Goal: Transaction & Acquisition: Purchase product/service

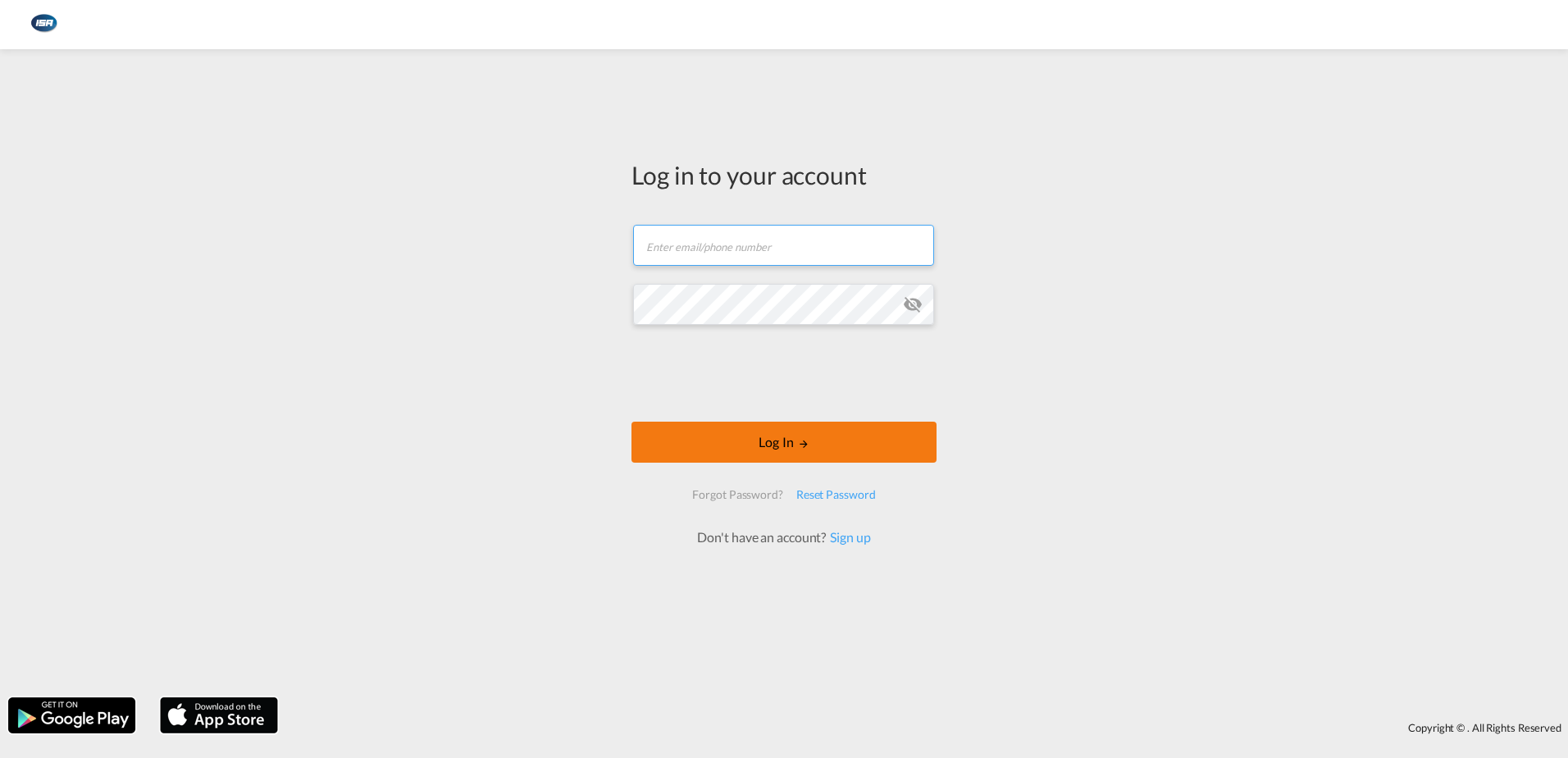
type input "[EMAIL_ADDRESS][DOMAIN_NAME]"
click at [762, 438] on button "Log In" at bounding box center [784, 441] width 305 height 41
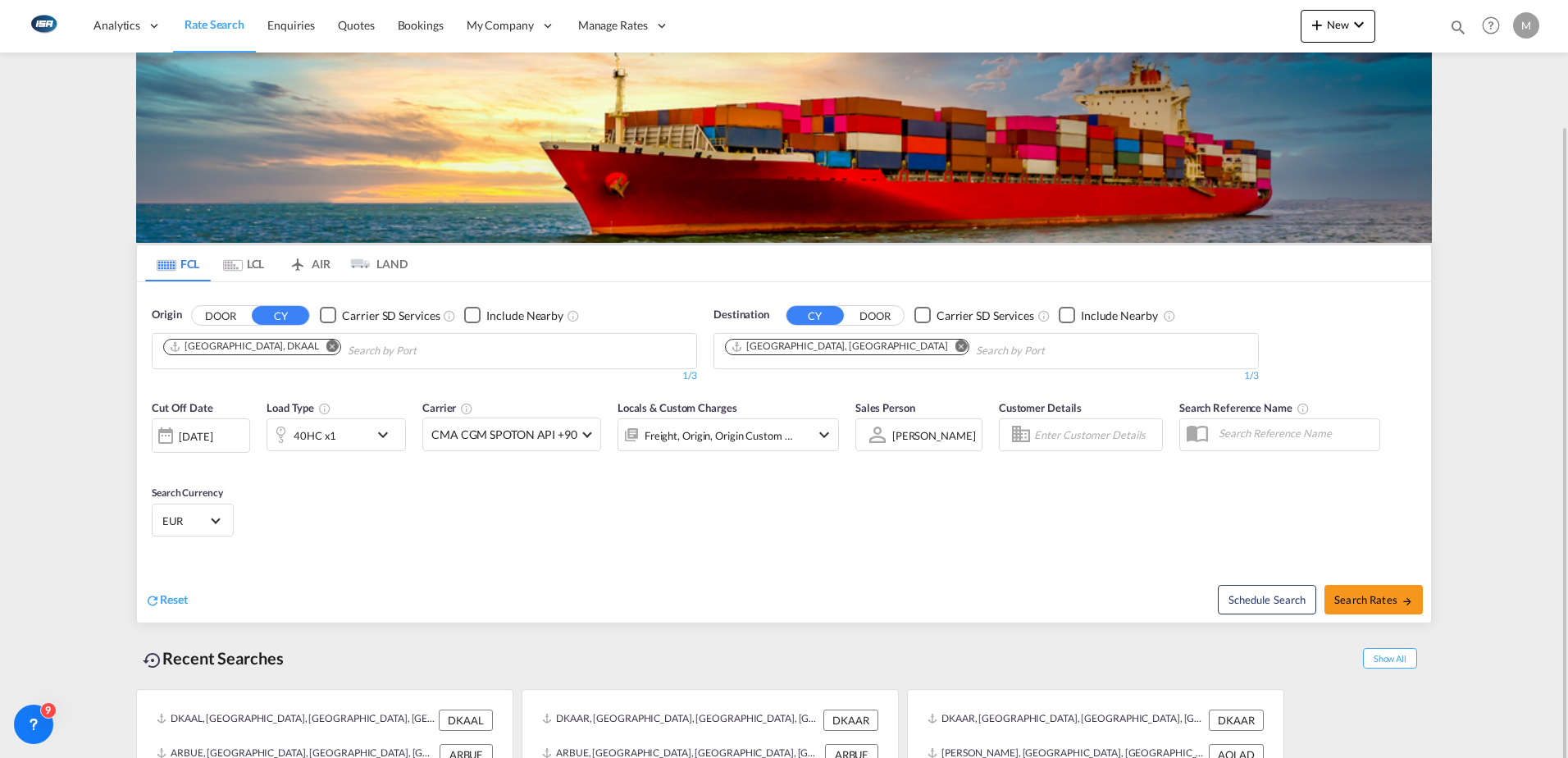
scroll to position [65, 0]
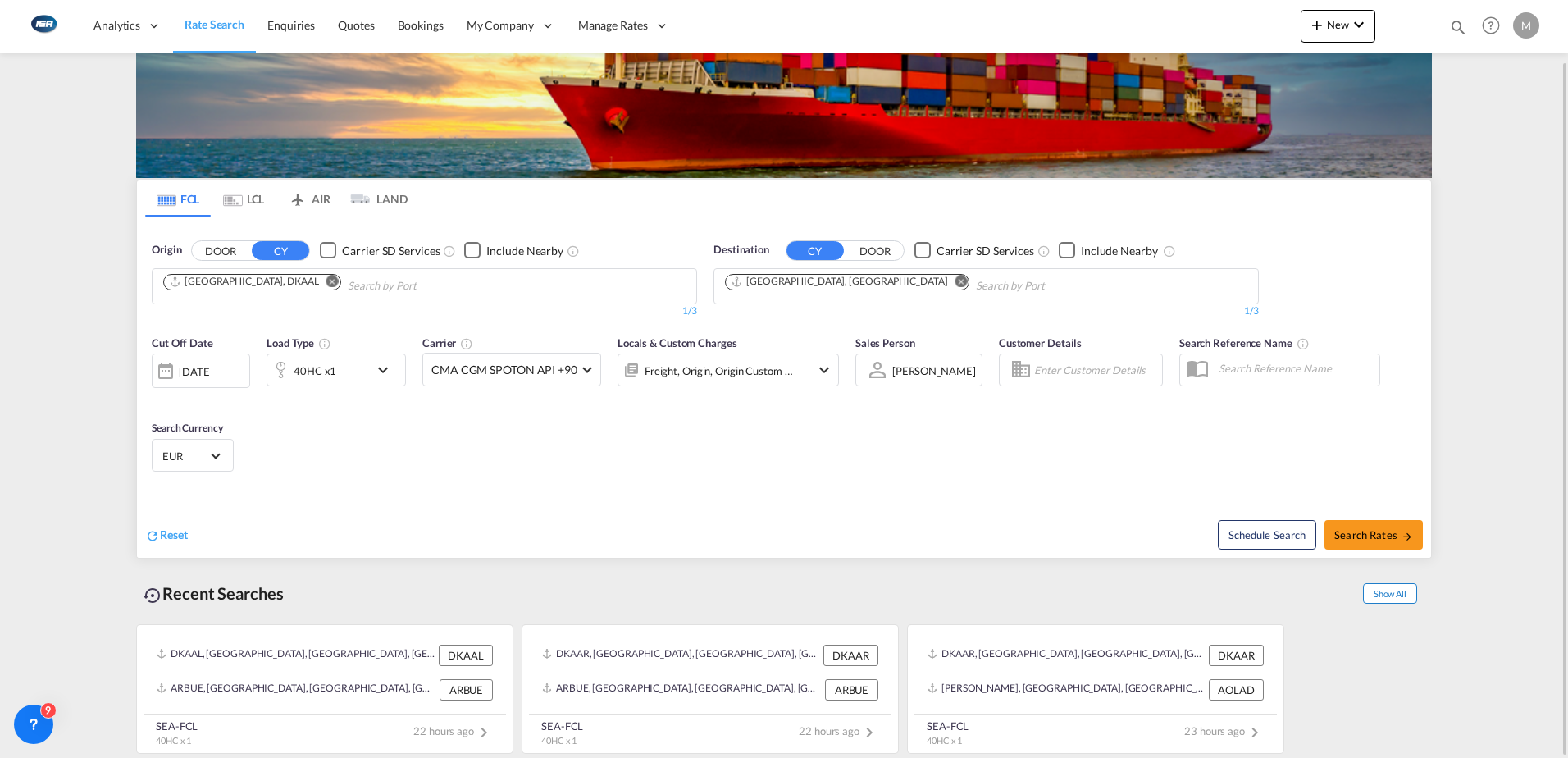
click at [1390, 599] on span "Show All" at bounding box center [1389, 592] width 55 height 20
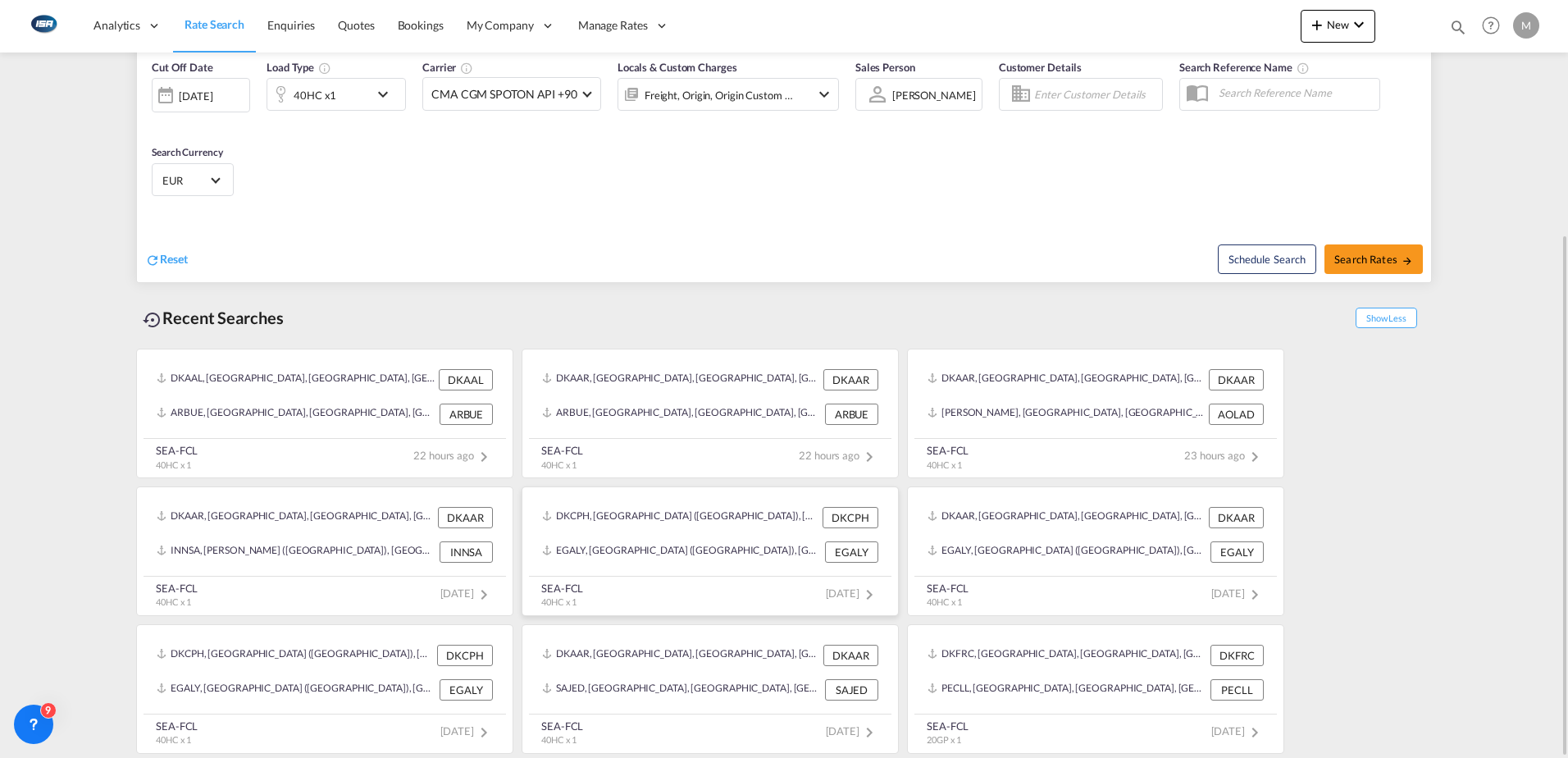
click at [627, 543] on div "EGALY, [GEOGRAPHIC_DATA] ([GEOGRAPHIC_DATA]), [GEOGRAPHIC_DATA], [GEOGRAPHIC_DA…" at bounding box center [680, 552] width 278 height 21
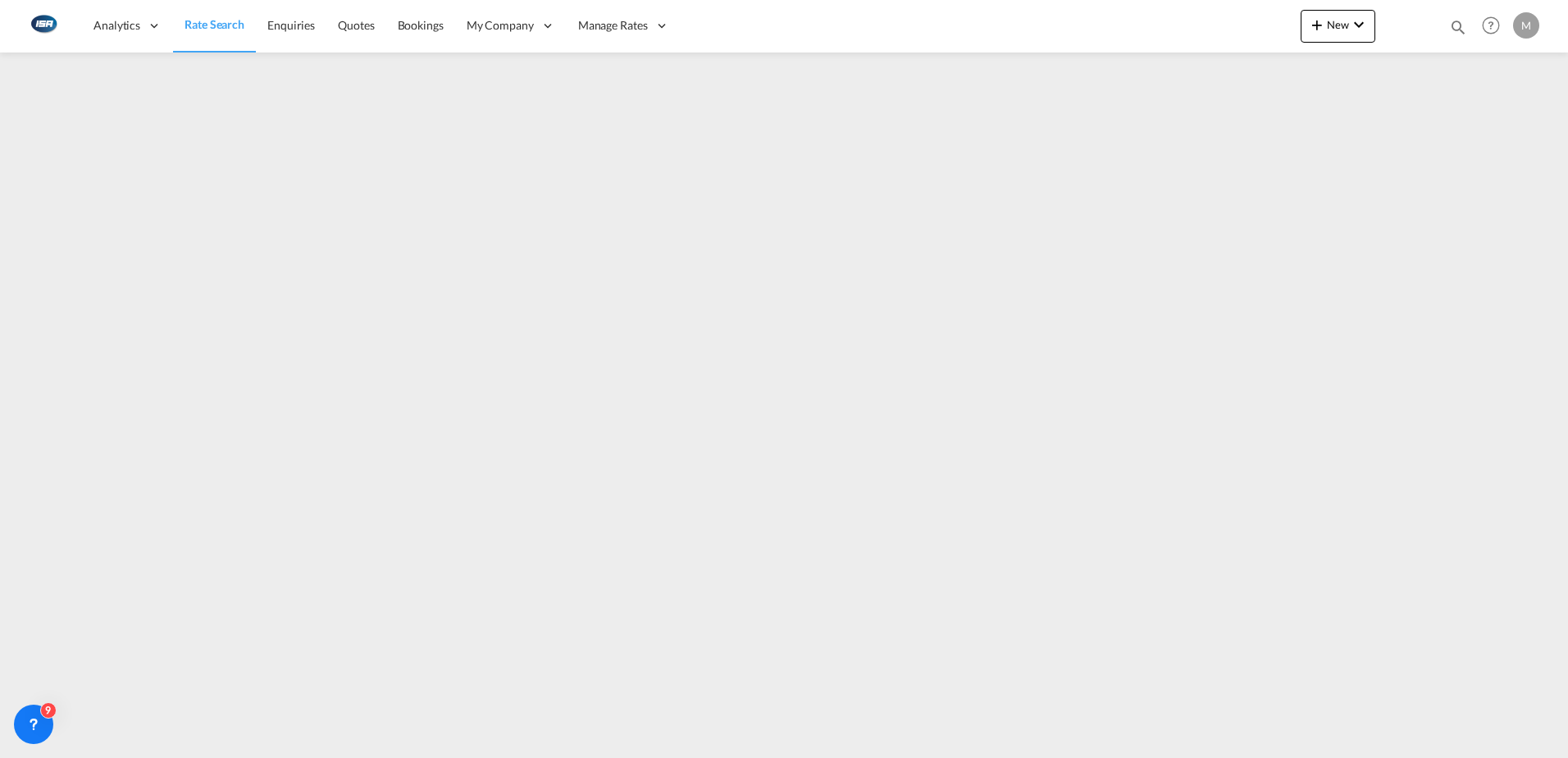
click at [210, 11] on link "Rate Search" at bounding box center [214, 26] width 83 height 54
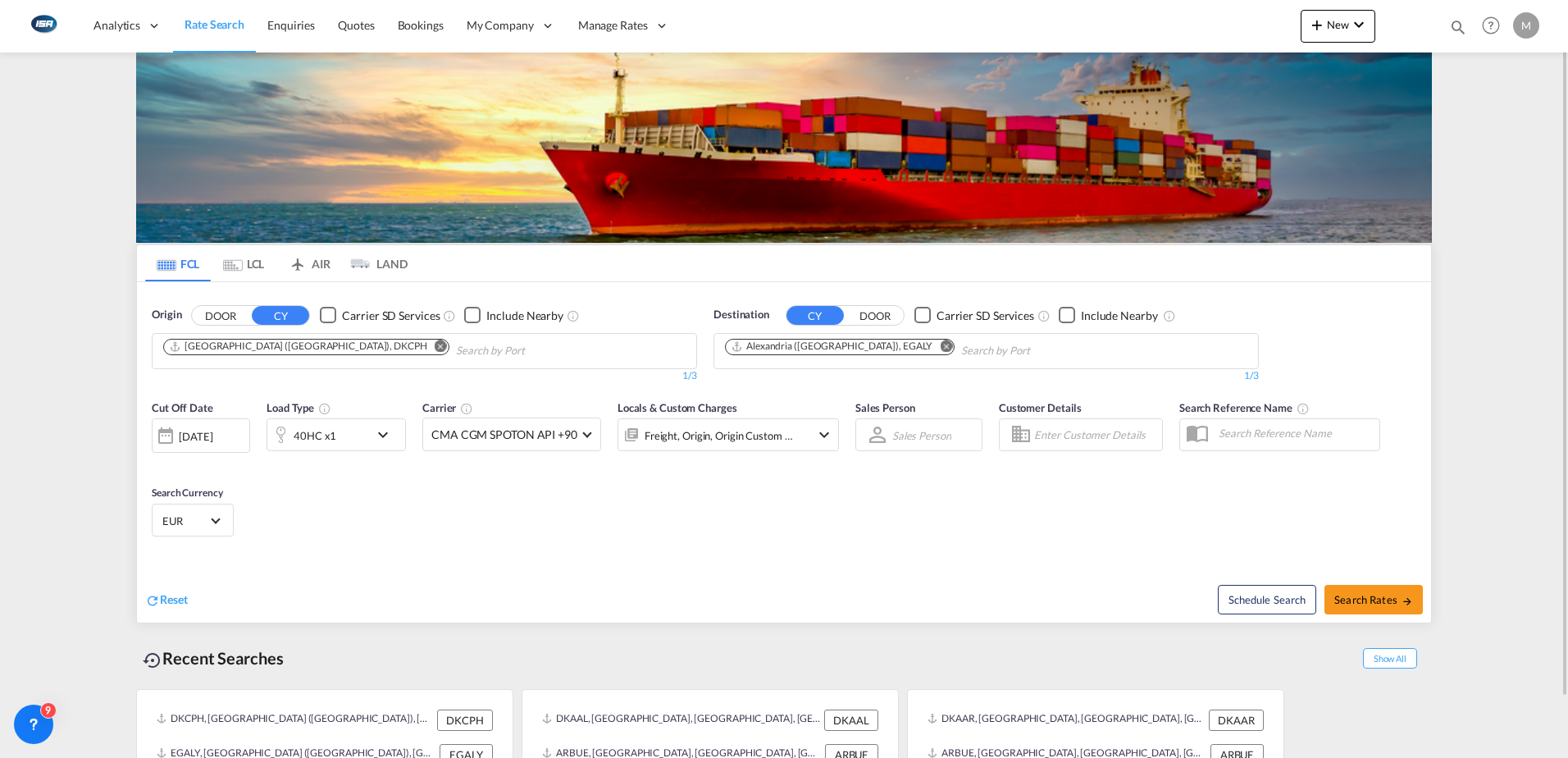
scroll to position [65, 0]
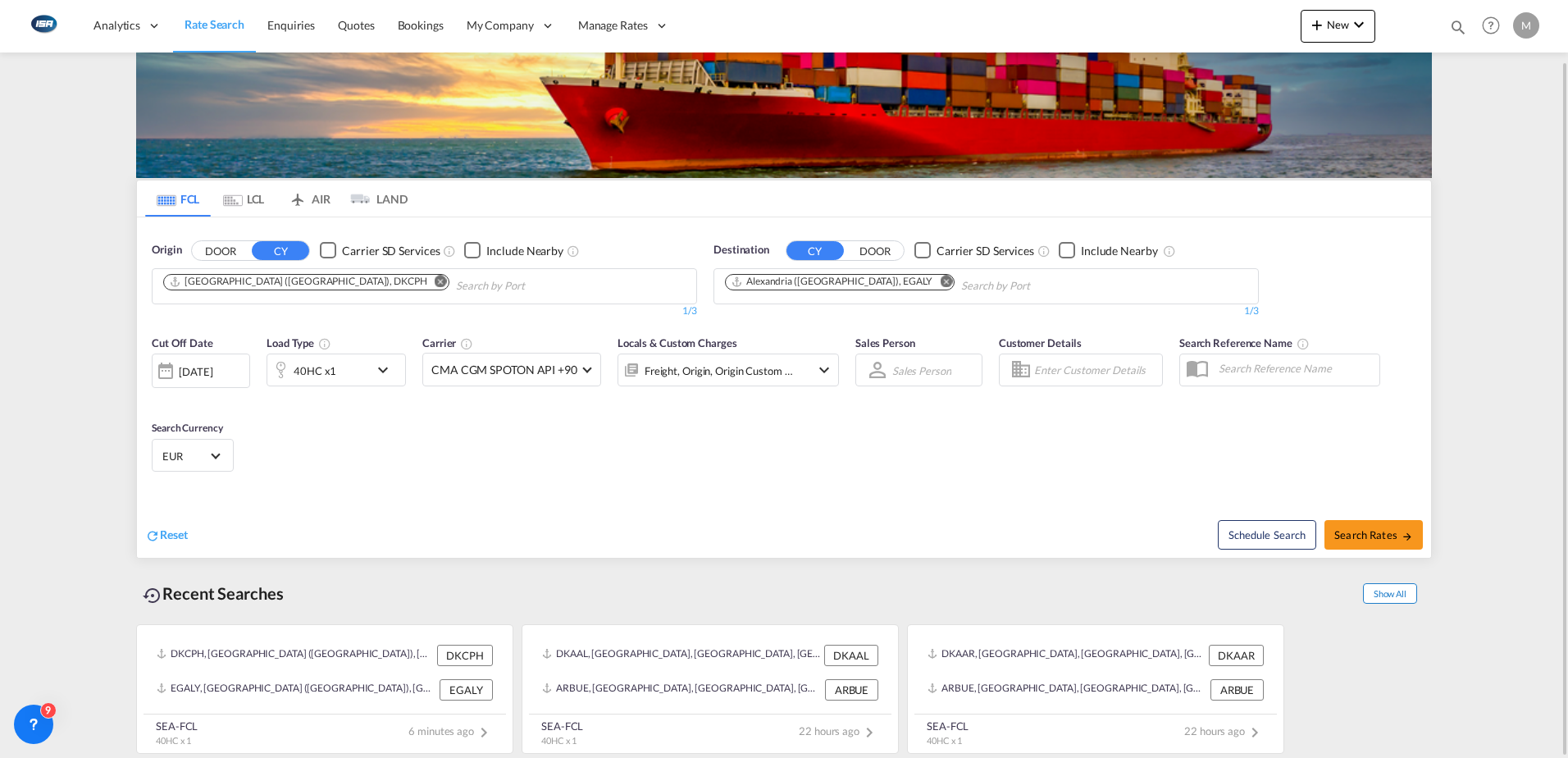
click at [1386, 591] on span "Show All" at bounding box center [1389, 592] width 55 height 20
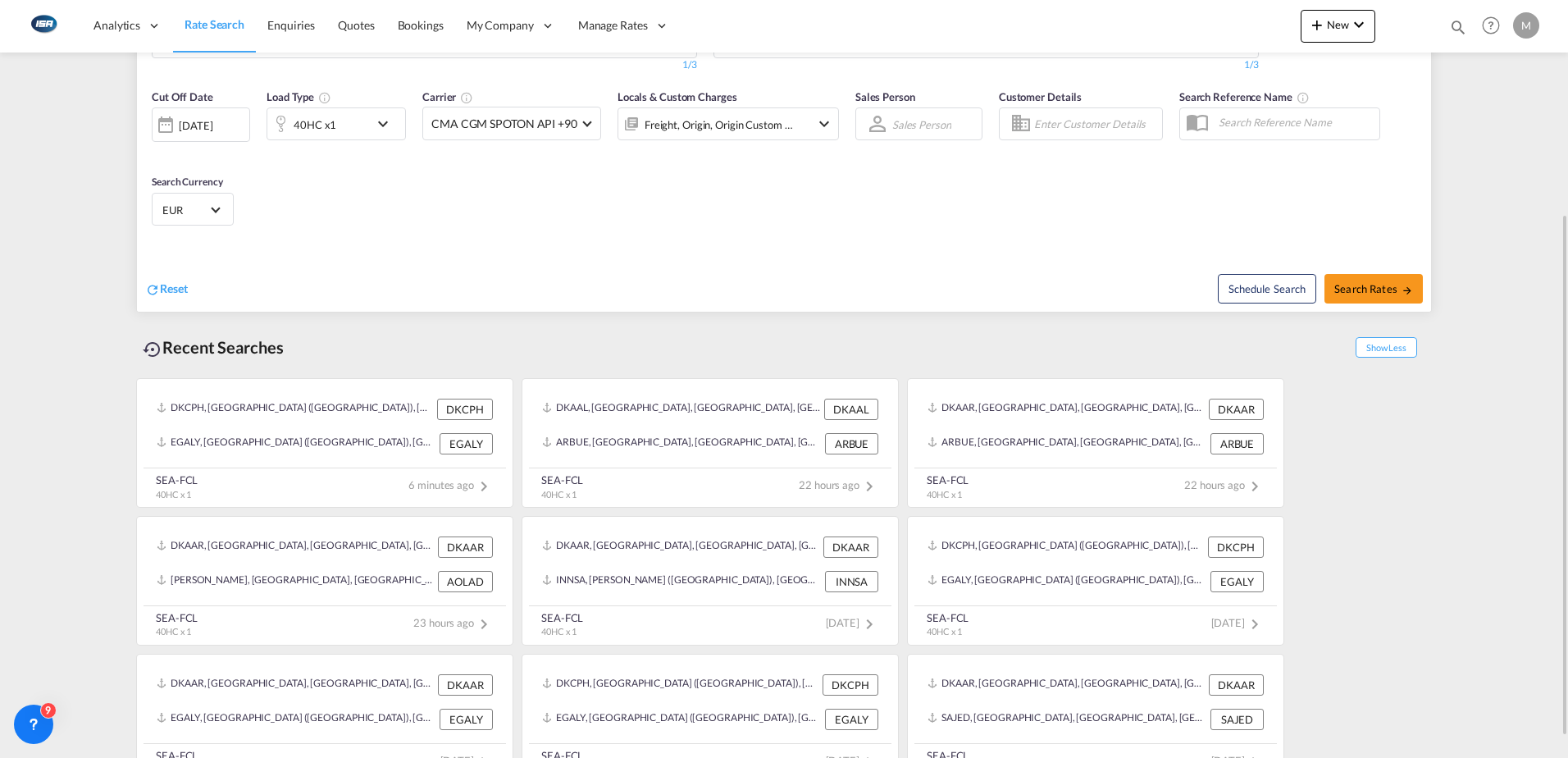
scroll to position [341, 0]
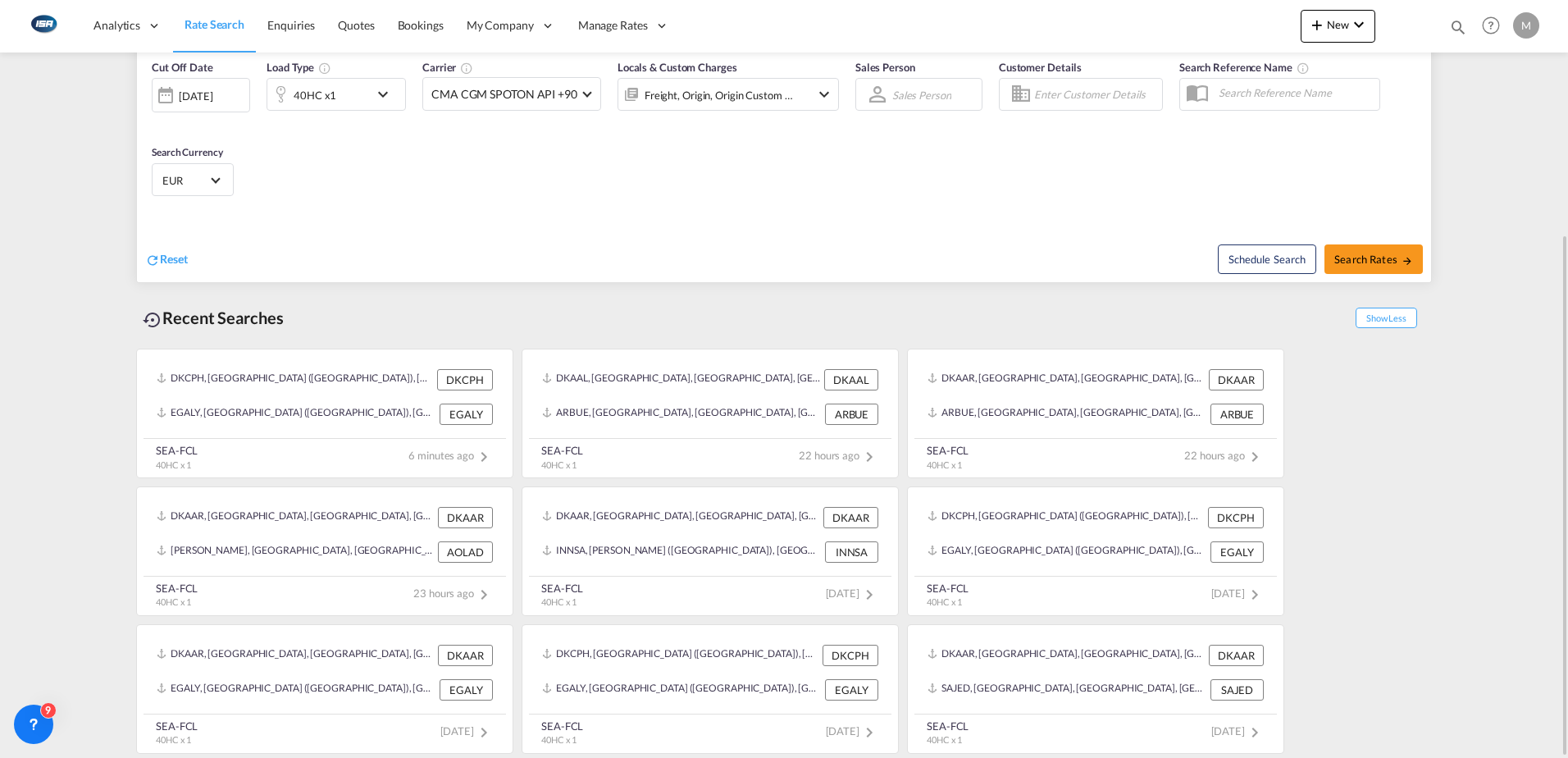
click at [1444, 427] on md-content "Analytics Reports Dashboard Rate Search Enquiries Quotes Bookings" at bounding box center [784, 379] width 1568 height 758
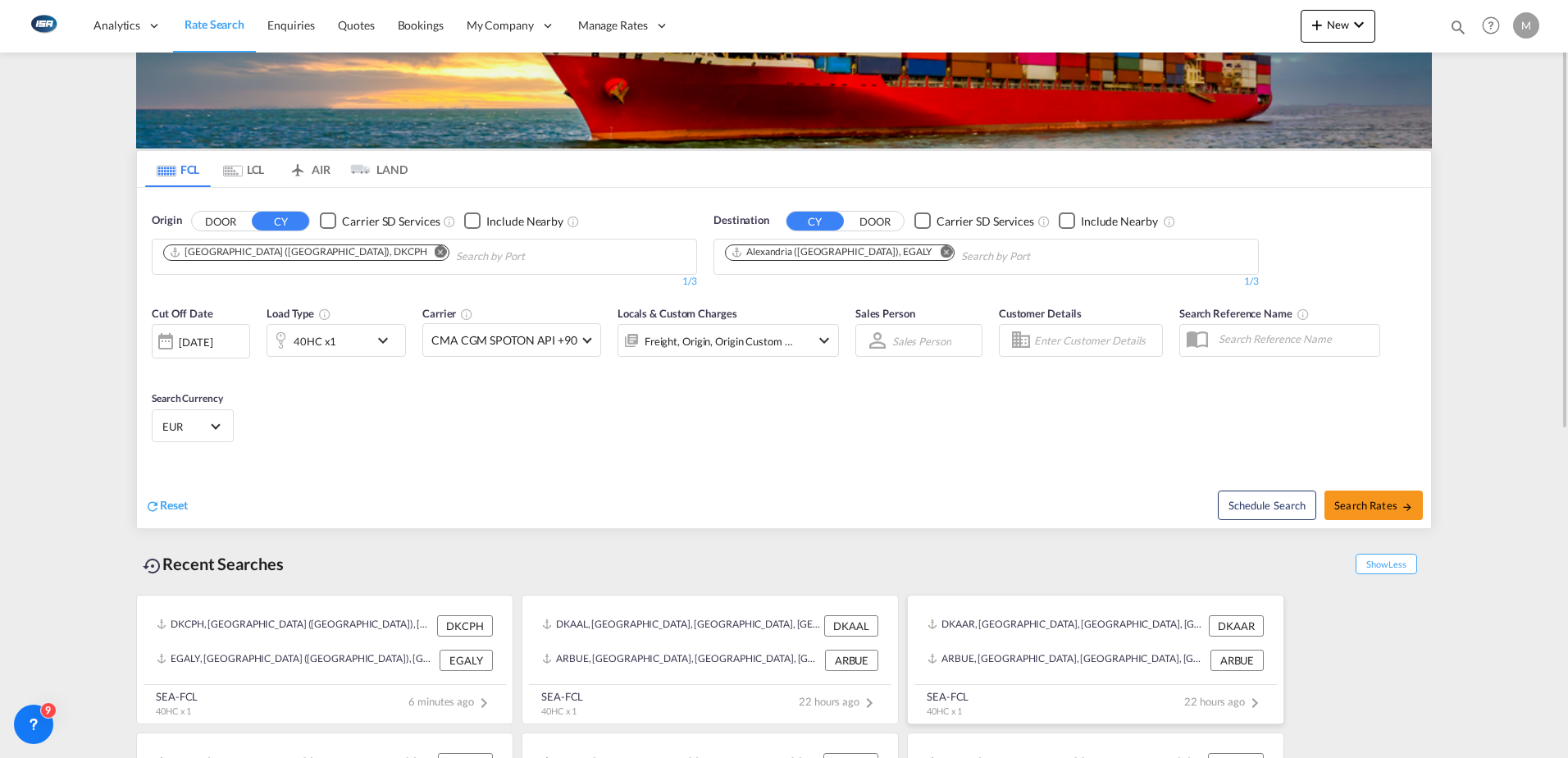
scroll to position [0, 0]
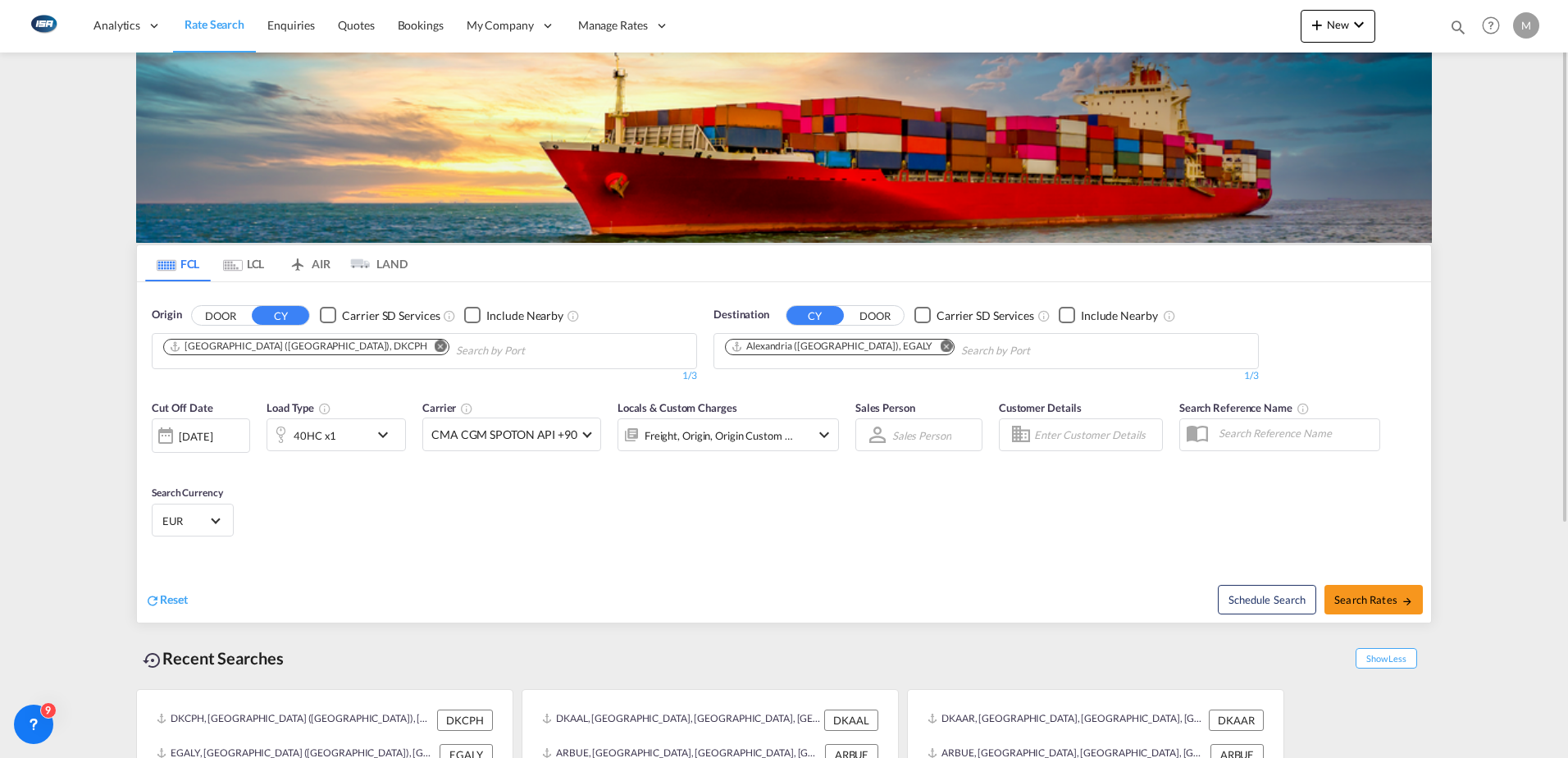
click at [434, 345] on md-icon "Remove" at bounding box center [440, 346] width 12 height 12
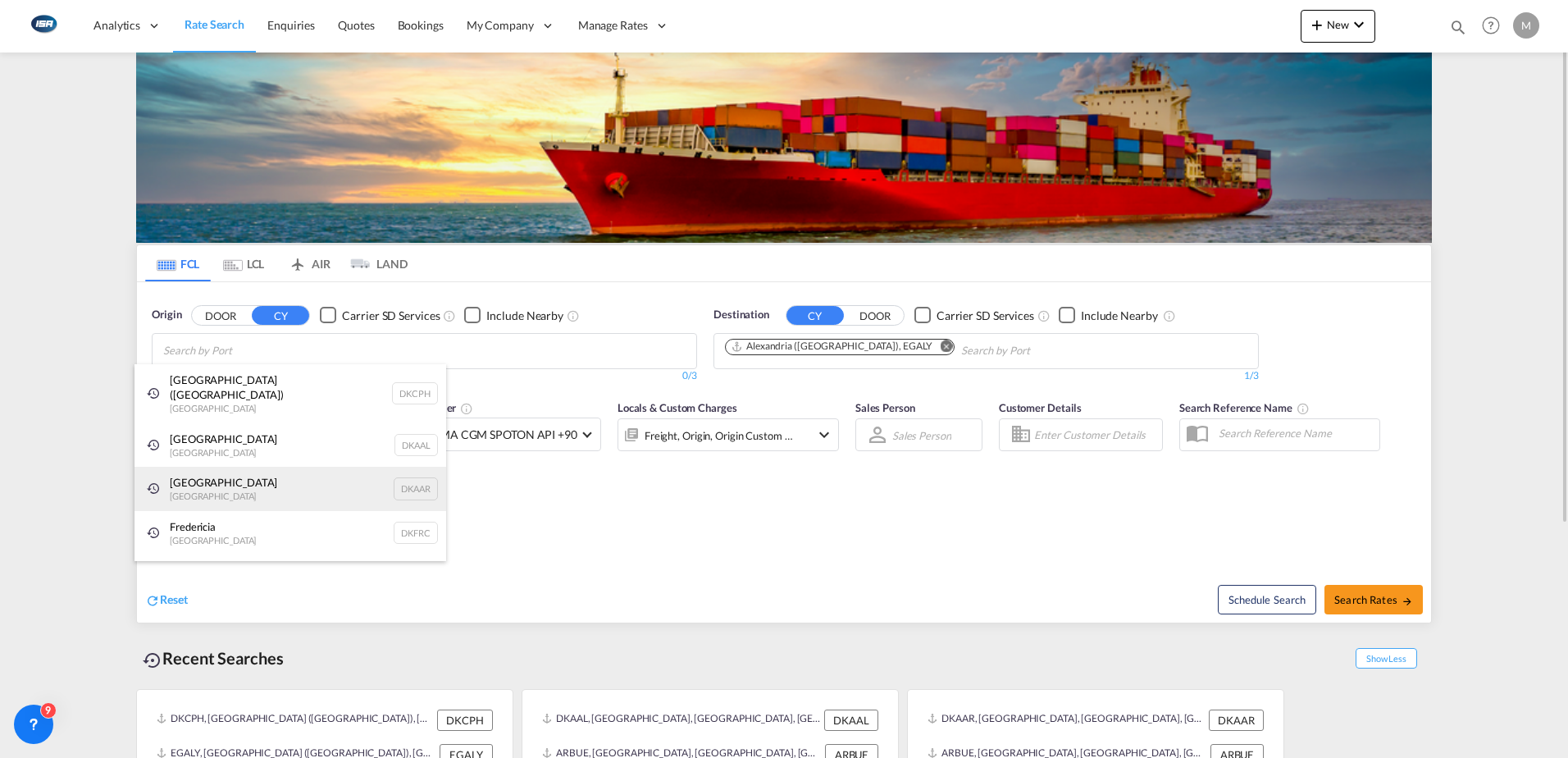
click at [187, 467] on div "Aarhus [GEOGRAPHIC_DATA] DKAAR" at bounding box center [291, 489] width 312 height 44
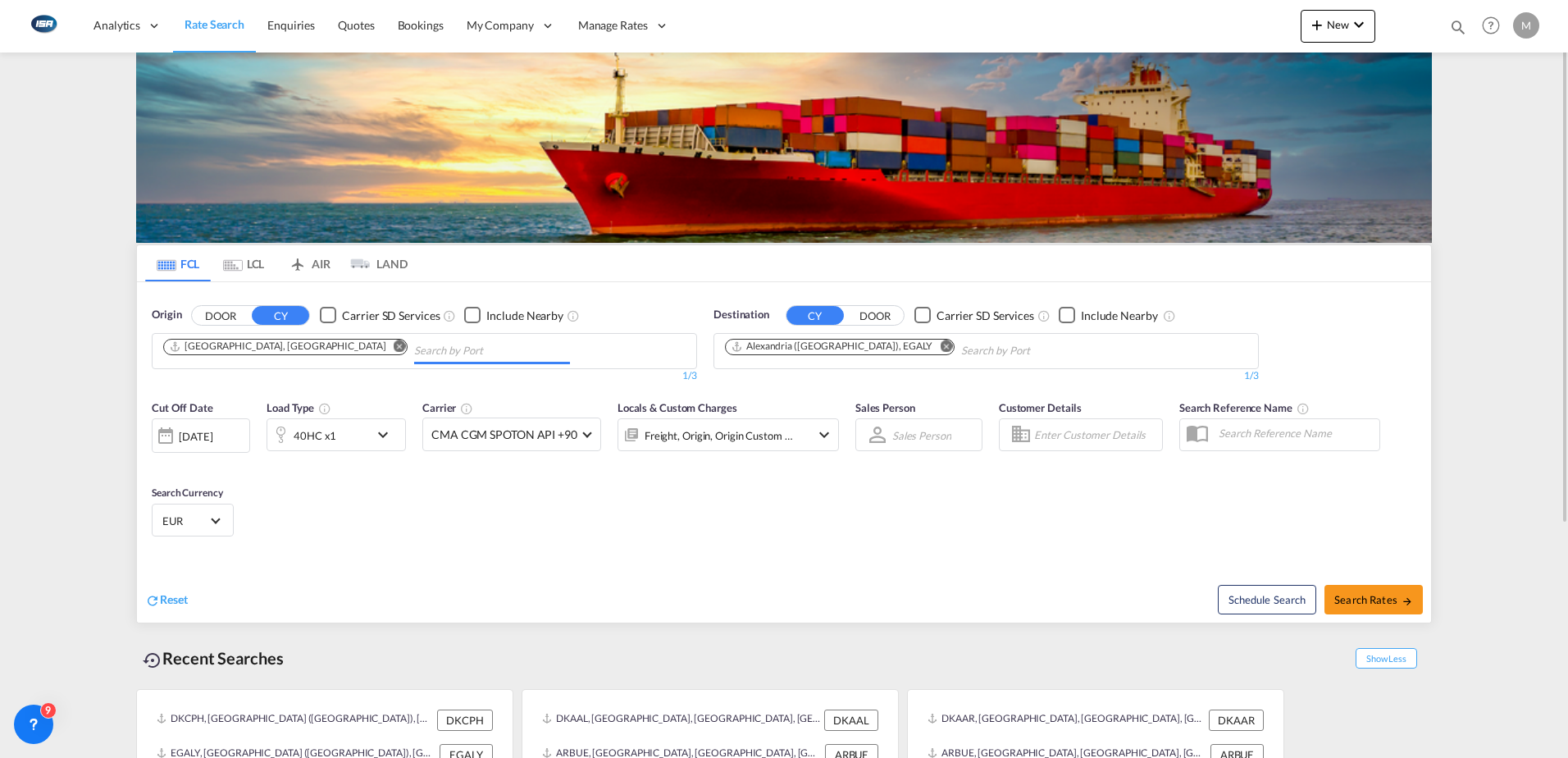
click at [939, 346] on md-icon "Remove" at bounding box center [945, 346] width 12 height 12
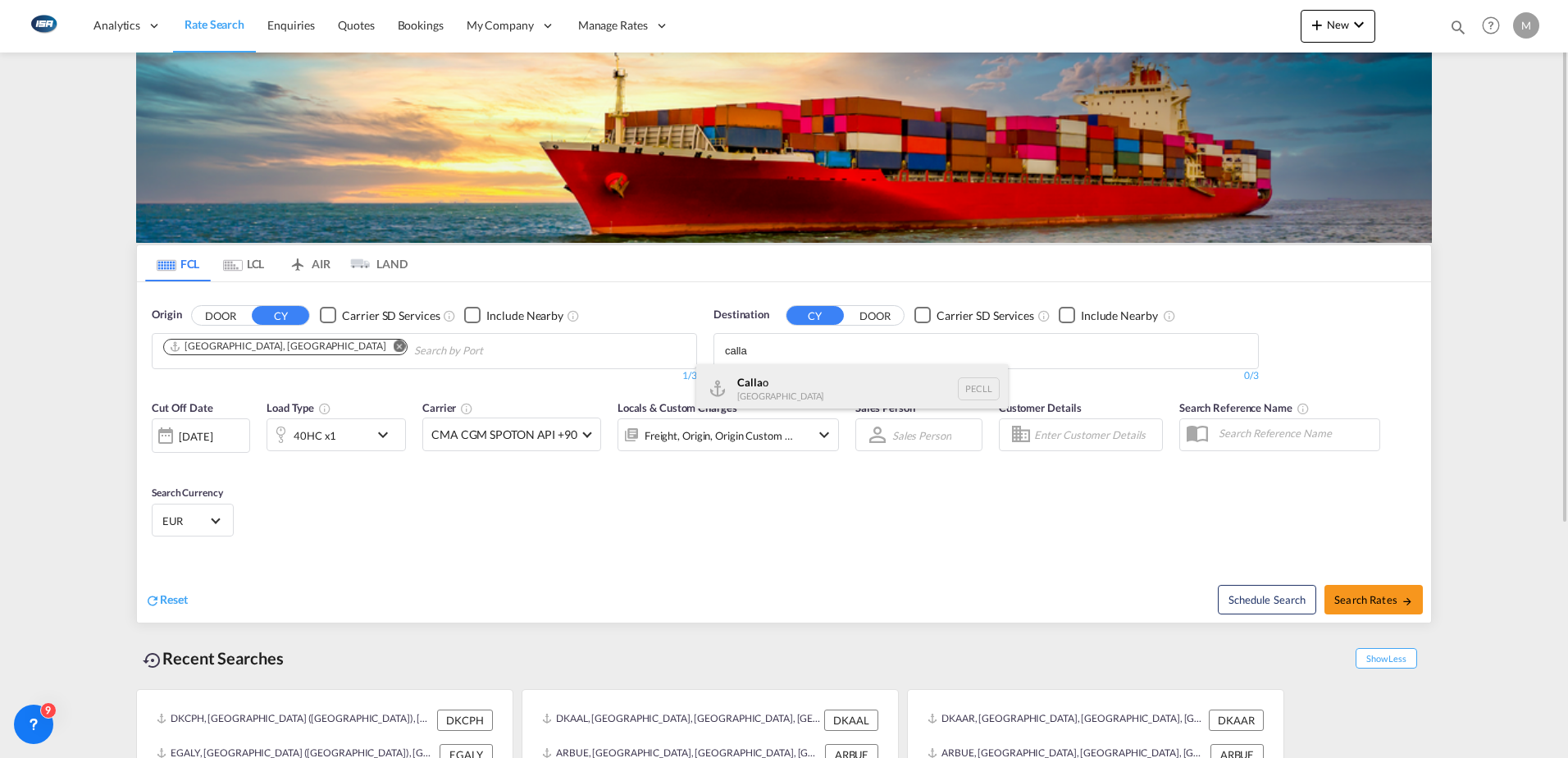
type input "calla"
click at [799, 381] on div "Calla o [GEOGRAPHIC_DATA] PECLL" at bounding box center [852, 389] width 312 height 49
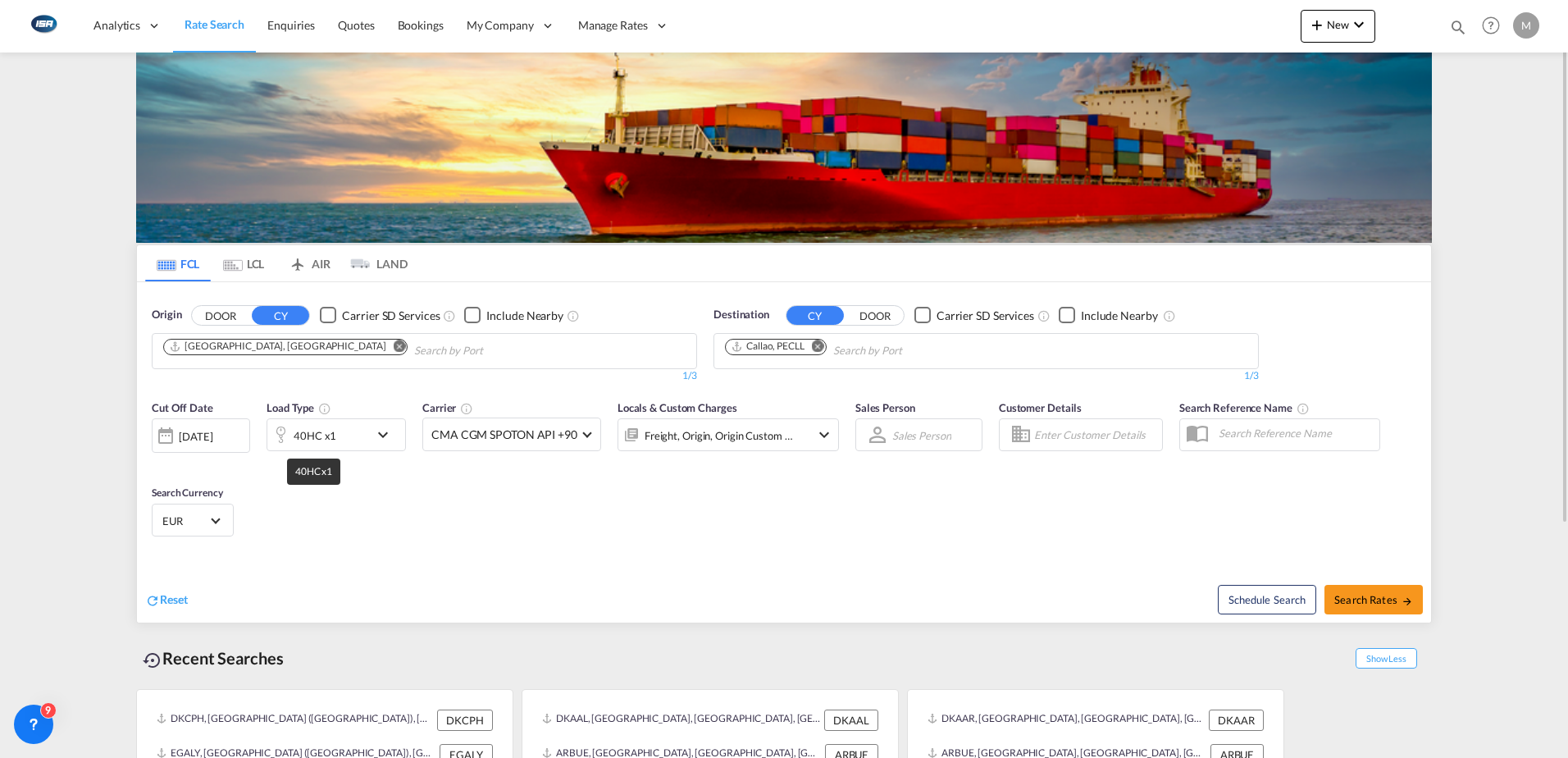
click at [324, 434] on div "40HC x1" at bounding box center [315, 435] width 43 height 23
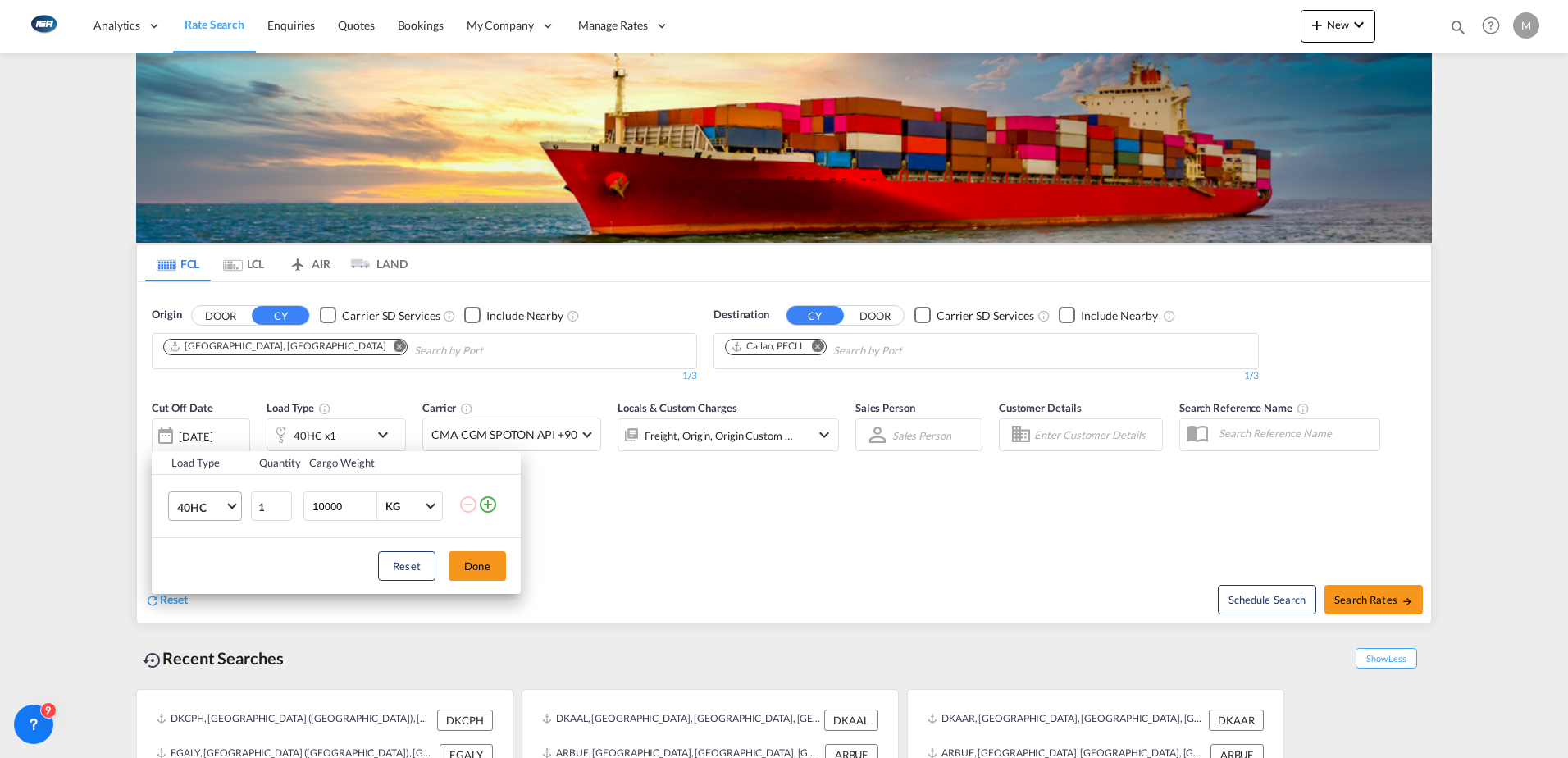
click at [199, 507] on span "40HC" at bounding box center [201, 507] width 48 height 16
click at [191, 427] on div "20GP" at bounding box center [191, 428] width 29 height 16
click at [474, 565] on button "Done" at bounding box center [477, 566] width 57 height 30
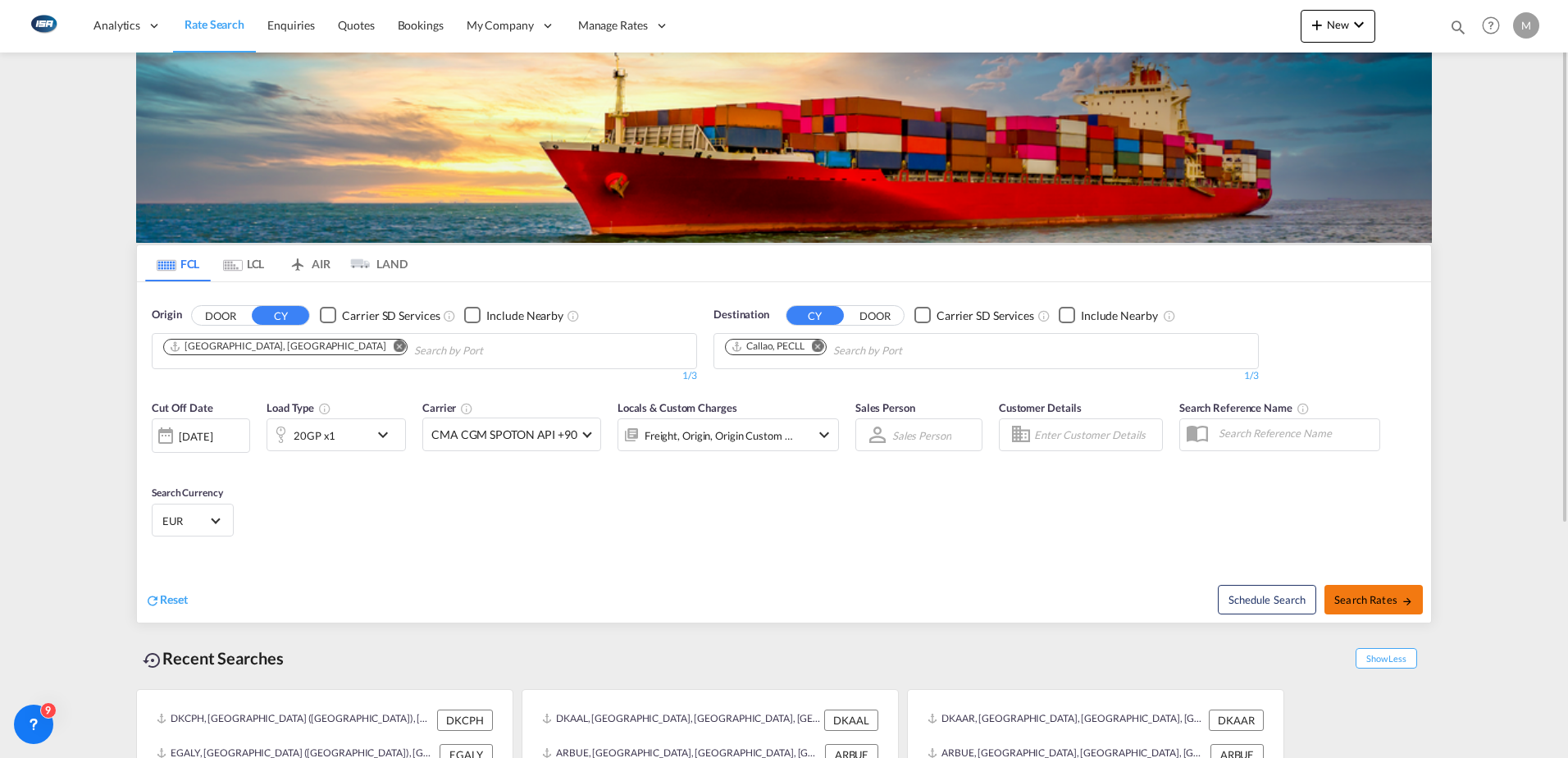
click at [1385, 600] on span "Search Rates" at bounding box center [1373, 600] width 78 height 13
type input "DKAAR to PECLL / [DATE]"
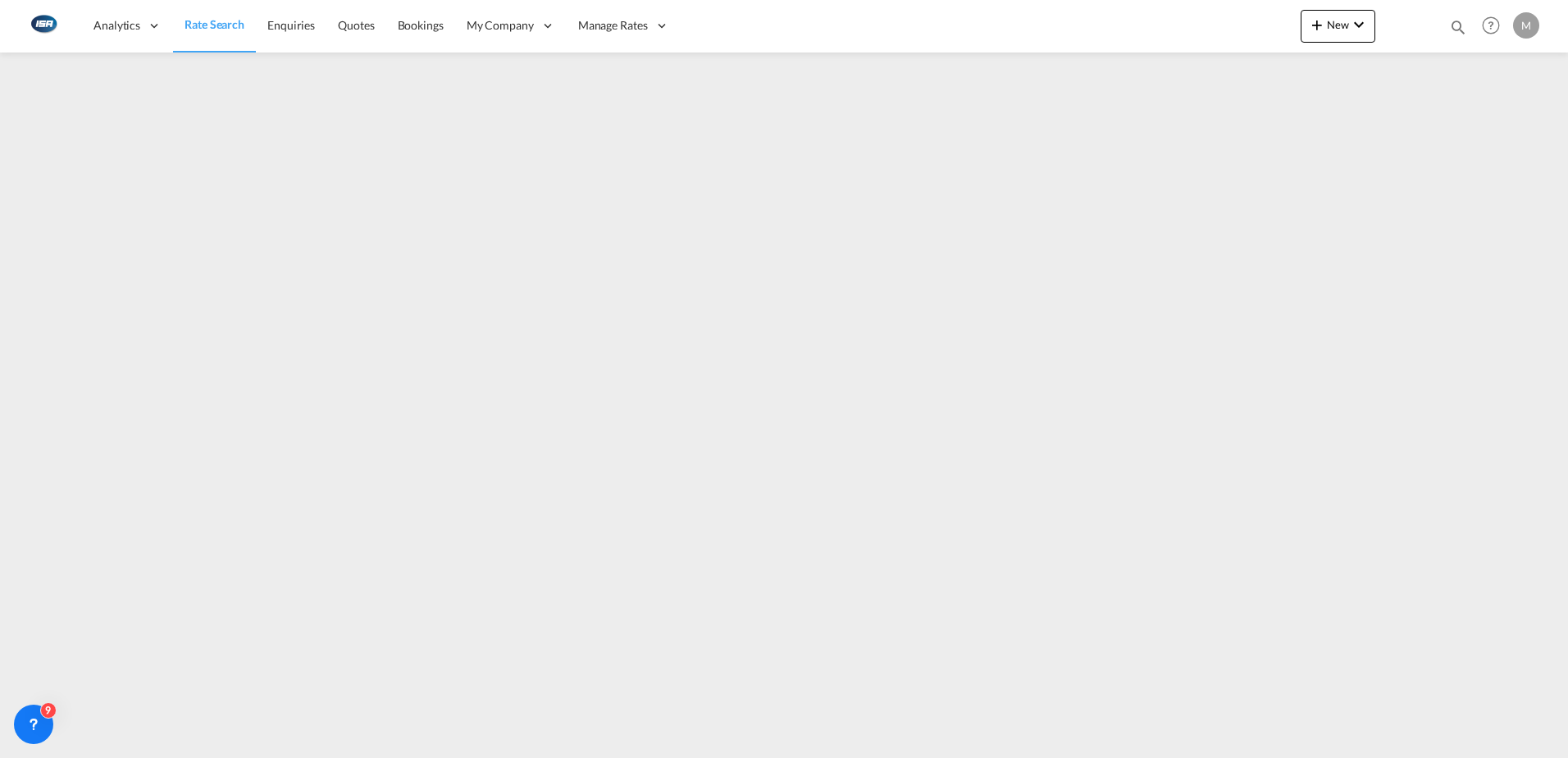
click at [200, 26] on span "Rate Search" at bounding box center [214, 24] width 60 height 14
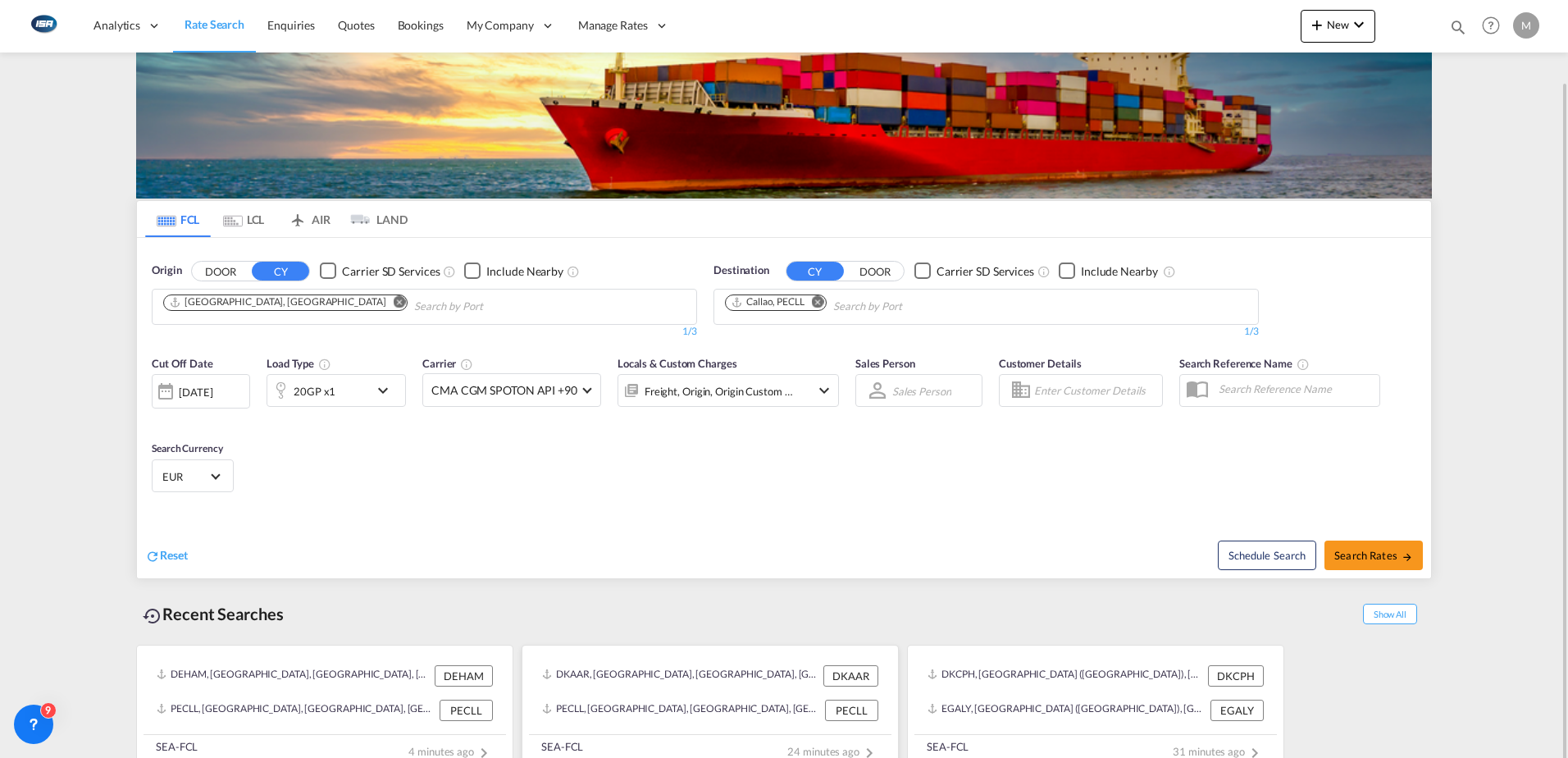
scroll to position [65, 0]
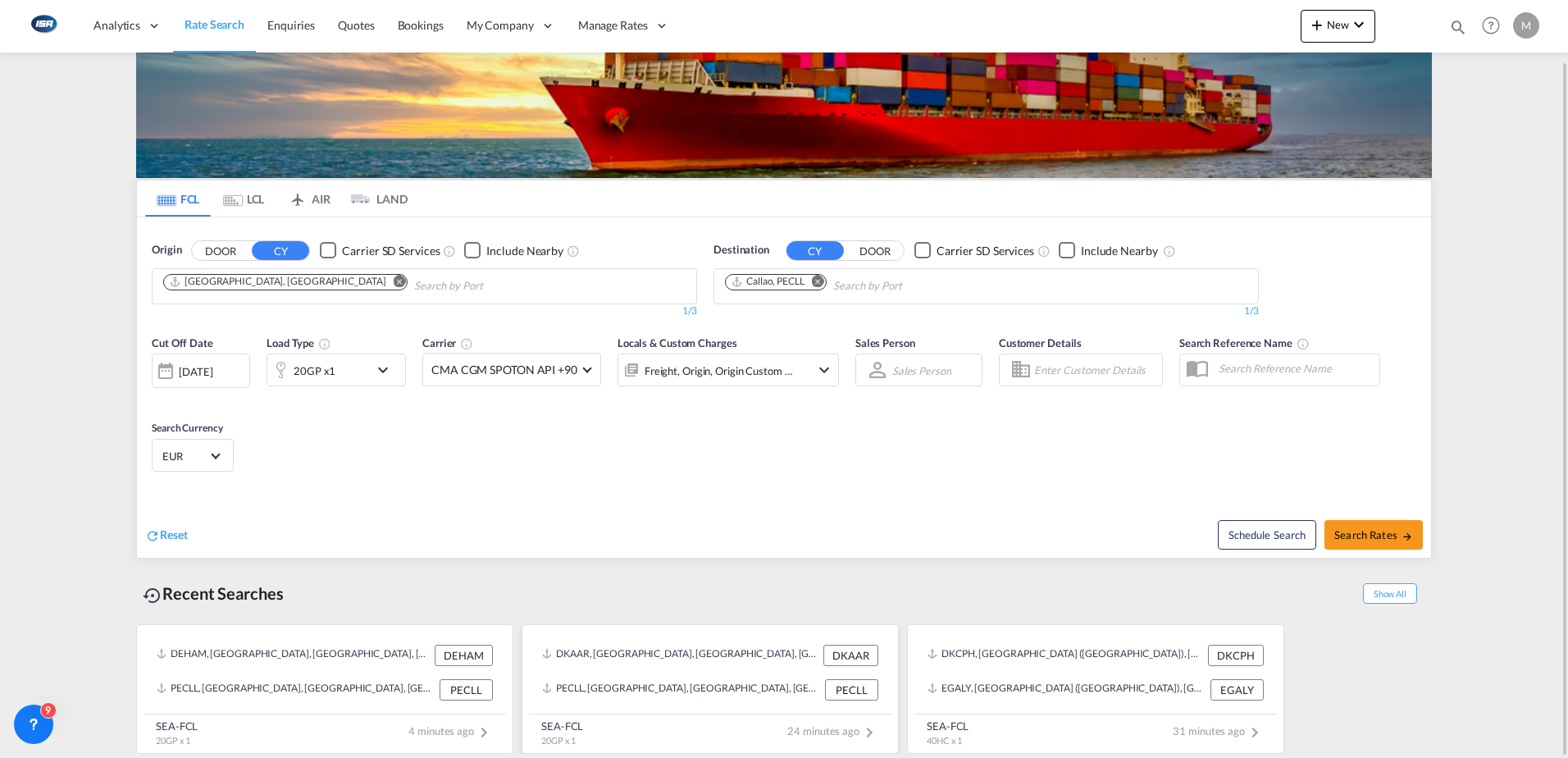
click at [687, 668] on div "DKAAR, [GEOGRAPHIC_DATA], [GEOGRAPHIC_DATA], [GEOGRAPHIC_DATA], [GEOGRAPHIC_DAT…" at bounding box center [710, 656] width 349 height 34
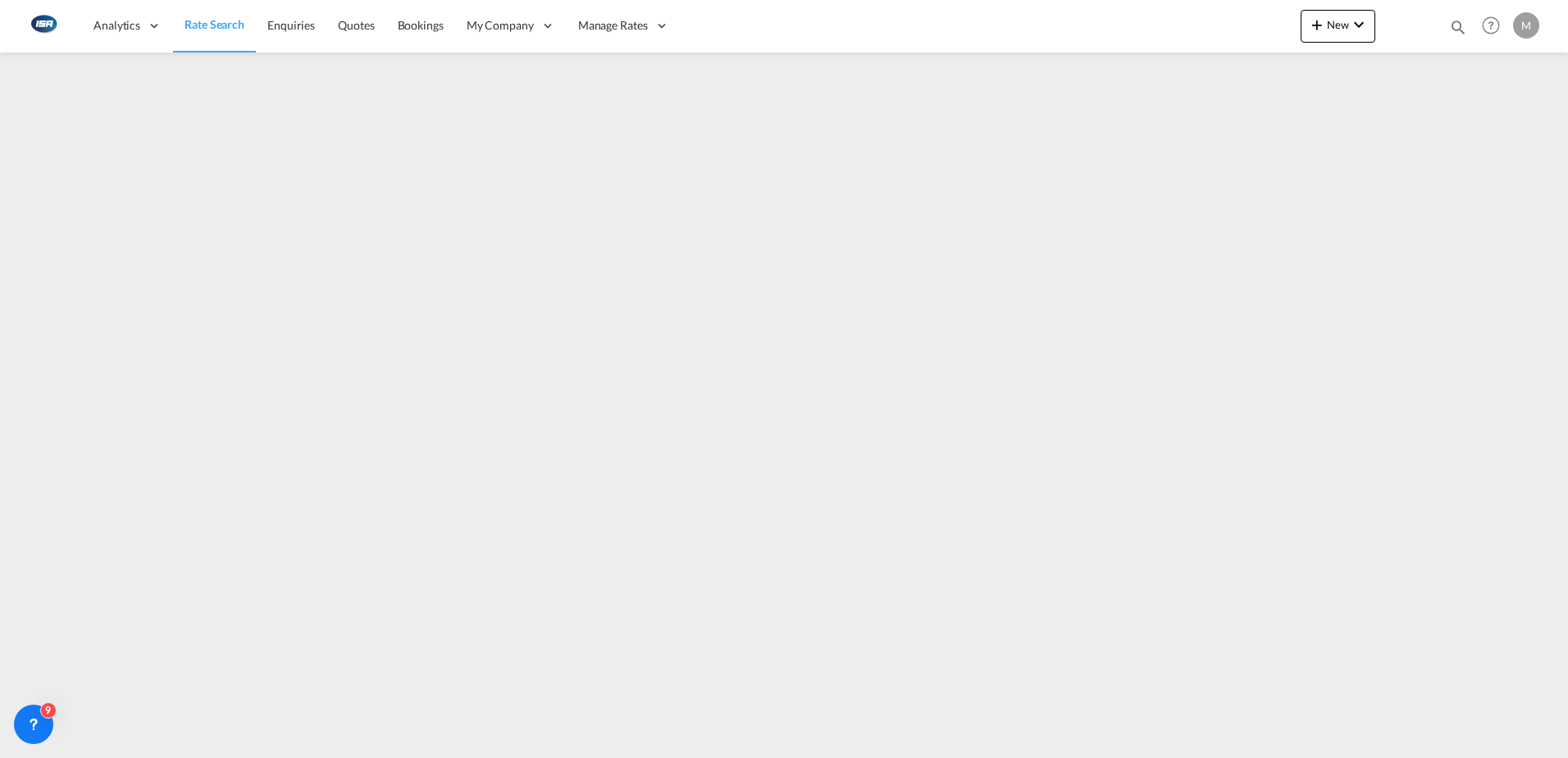
click at [226, 31] on span "Rate Search" at bounding box center [214, 24] width 60 height 14
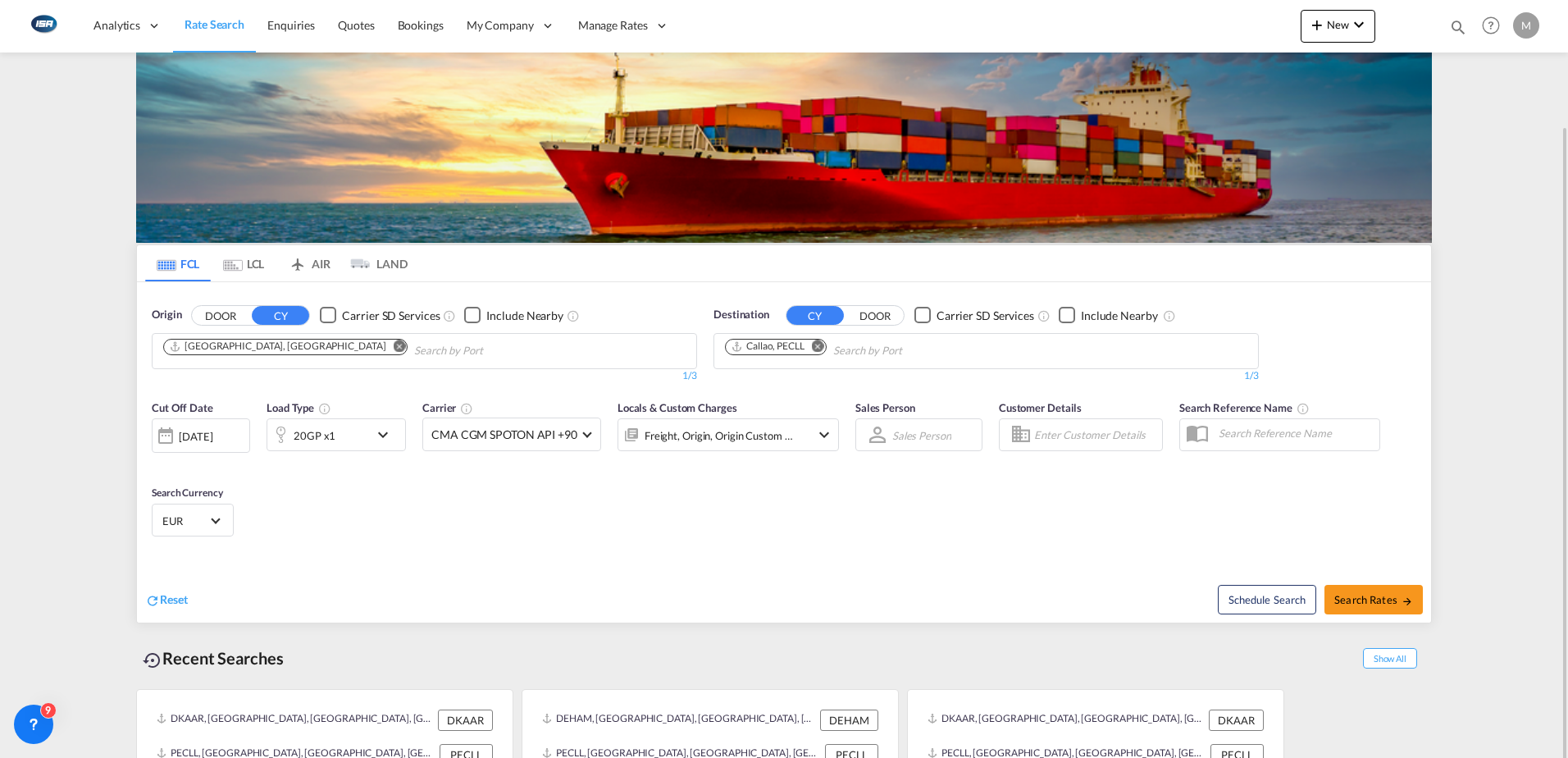
scroll to position [65, 0]
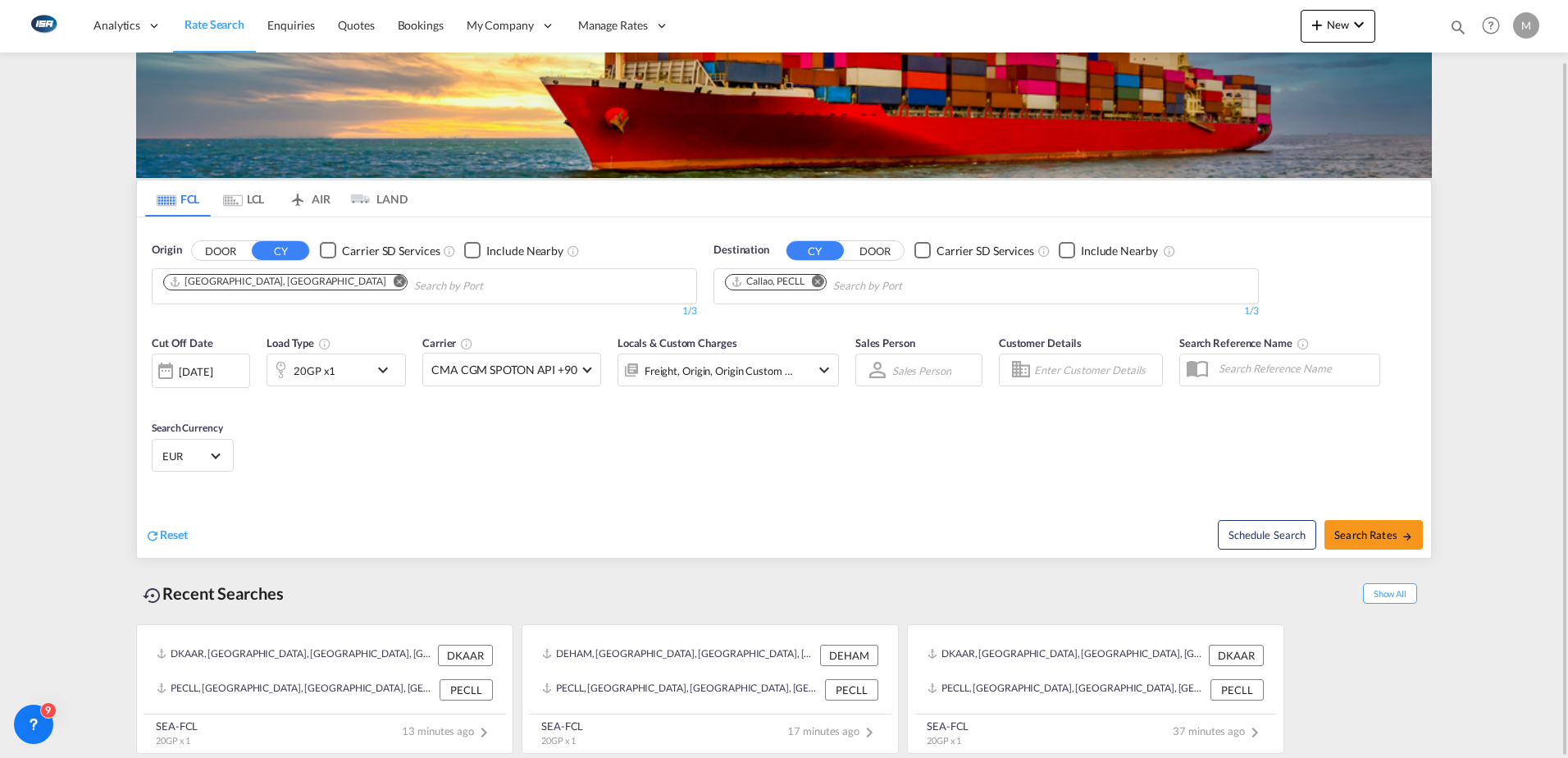
drag, startPoint x: 1404, startPoint y: 594, endPoint x: 1465, endPoint y: 576, distance: 63.6
click at [1404, 594] on span "Show All" at bounding box center [1389, 592] width 55 height 20
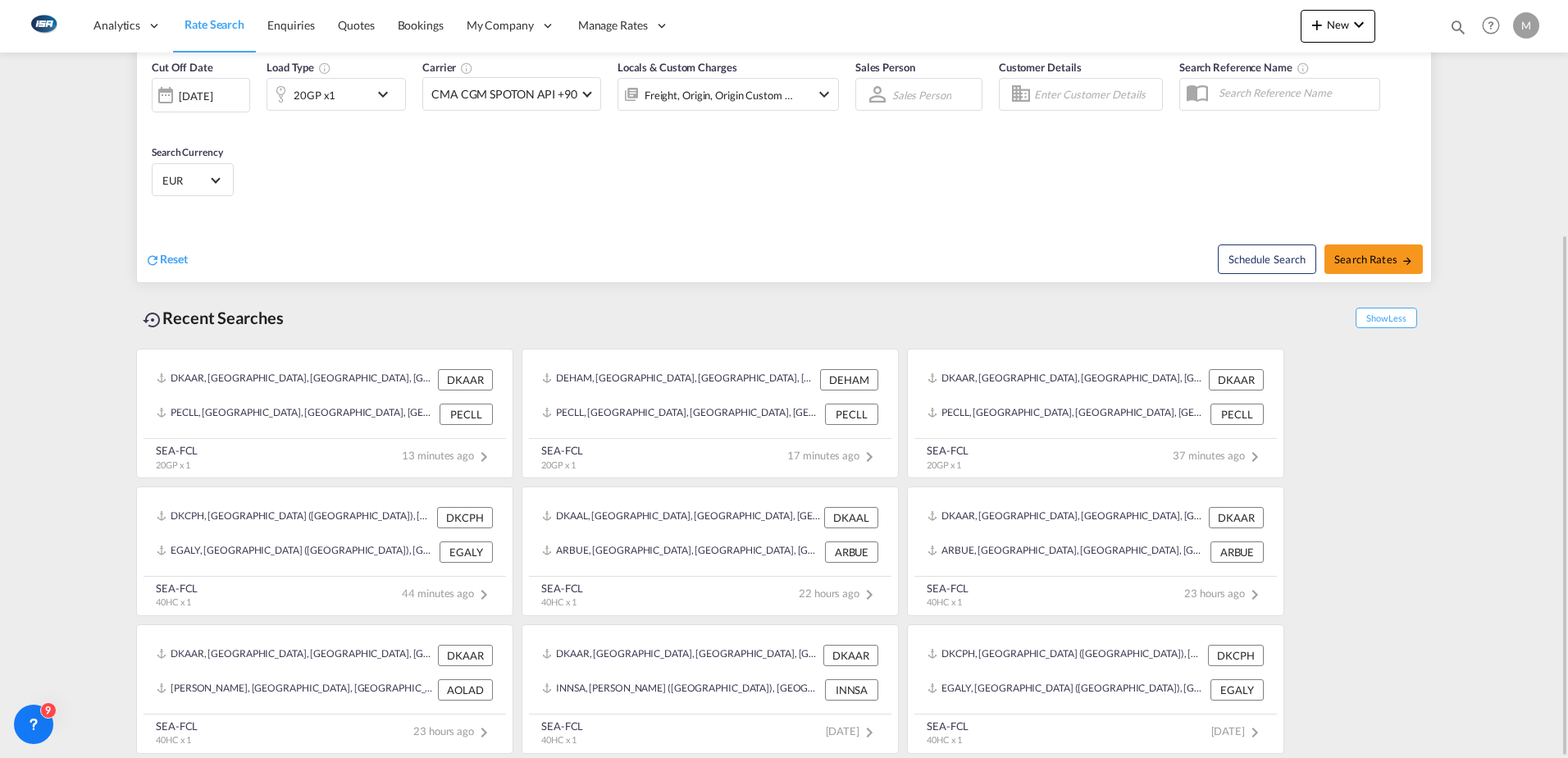
scroll to position [0, 0]
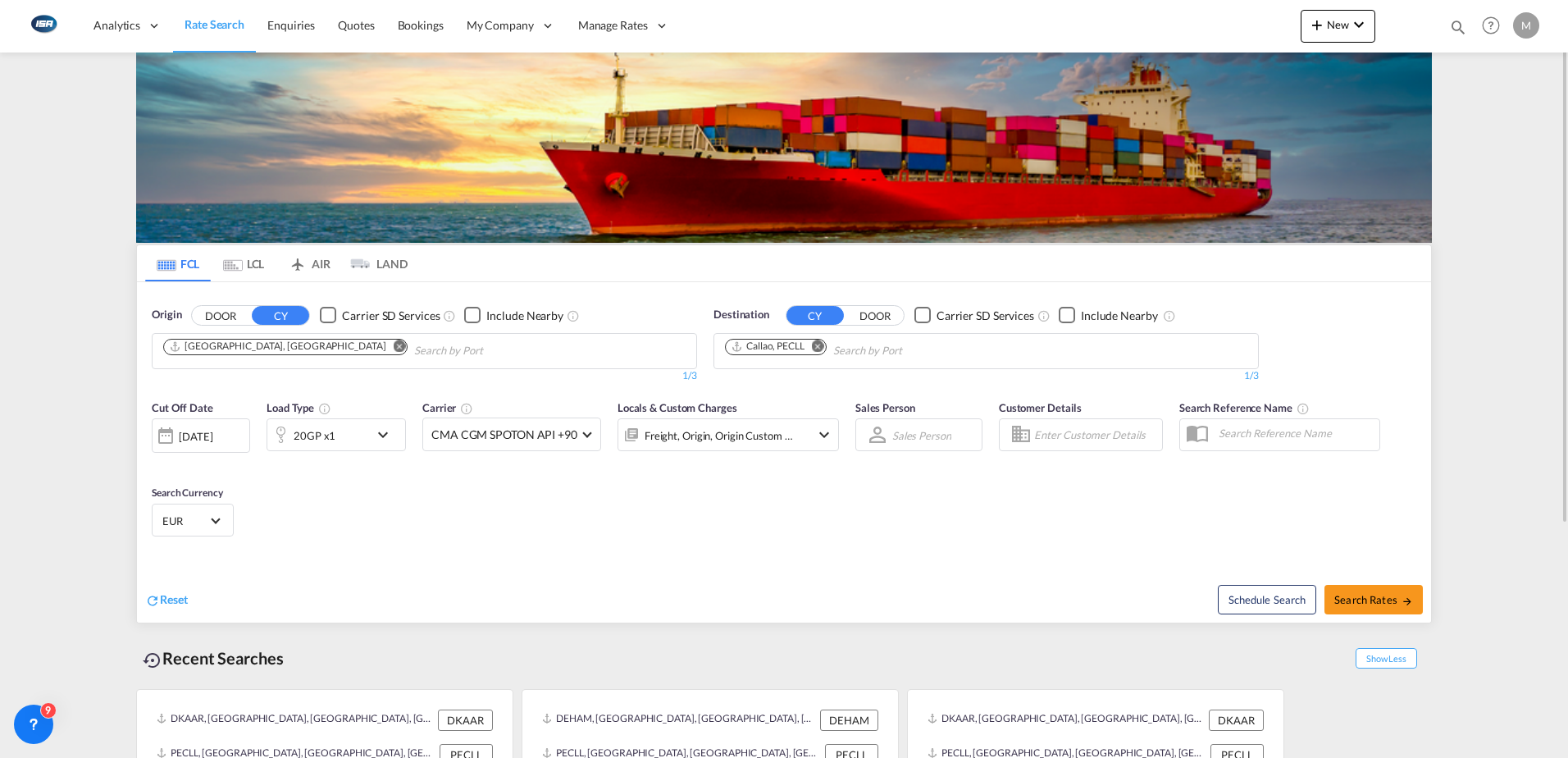
click at [820, 346] on md-icon "Remove" at bounding box center [817, 346] width 12 height 12
type input "egaly"
click at [777, 386] on div "Alexandria ([GEOGRAPHIC_DATA]) [GEOGRAPHIC_DATA] EGALY" at bounding box center [852, 389] width 312 height 49
click at [1377, 598] on span "Search Rates" at bounding box center [1373, 600] width 78 height 13
type input "DKAAR to EGALY / [DATE]"
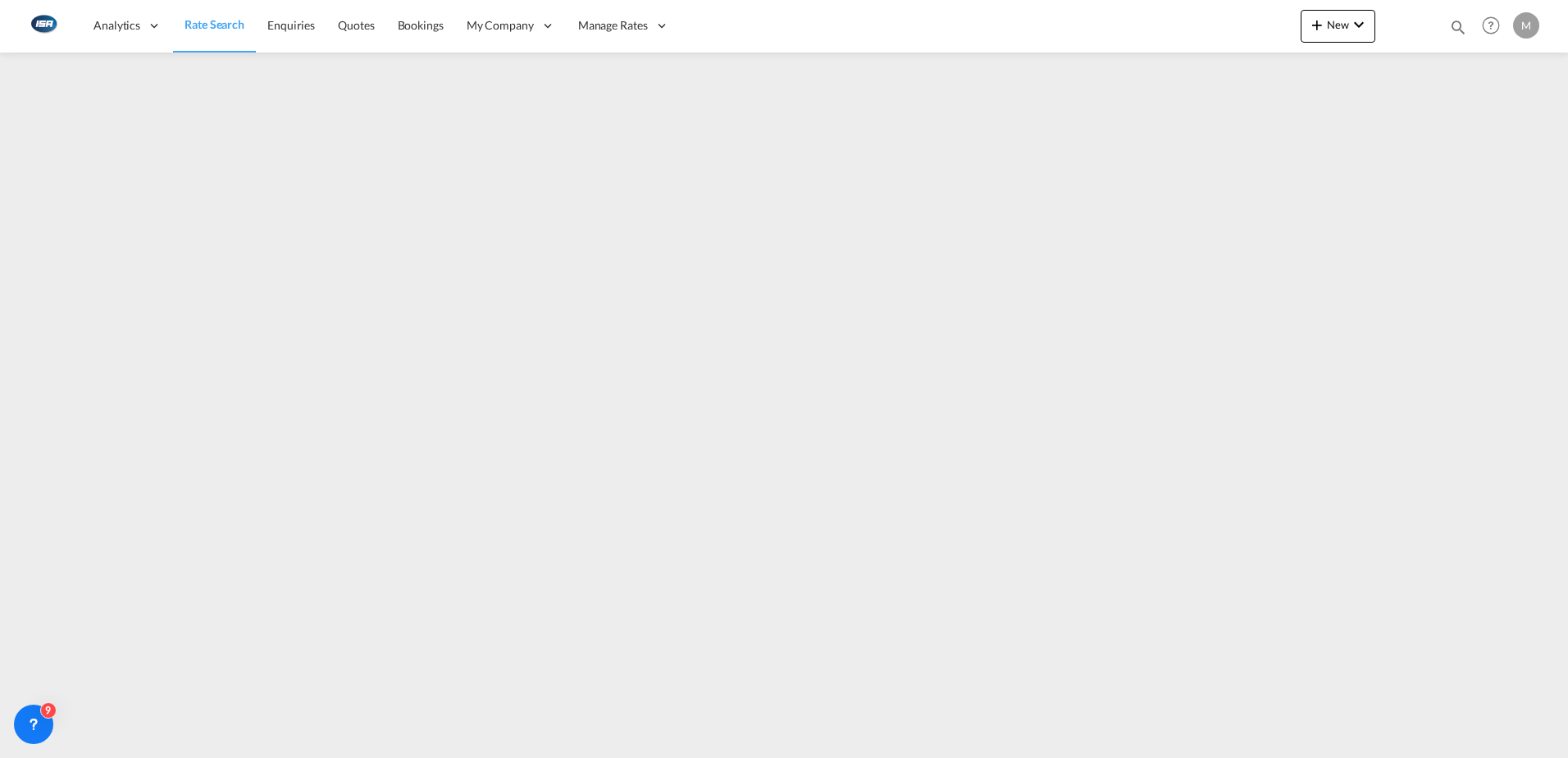
click at [195, 23] on span "Rate Search" at bounding box center [214, 24] width 60 height 14
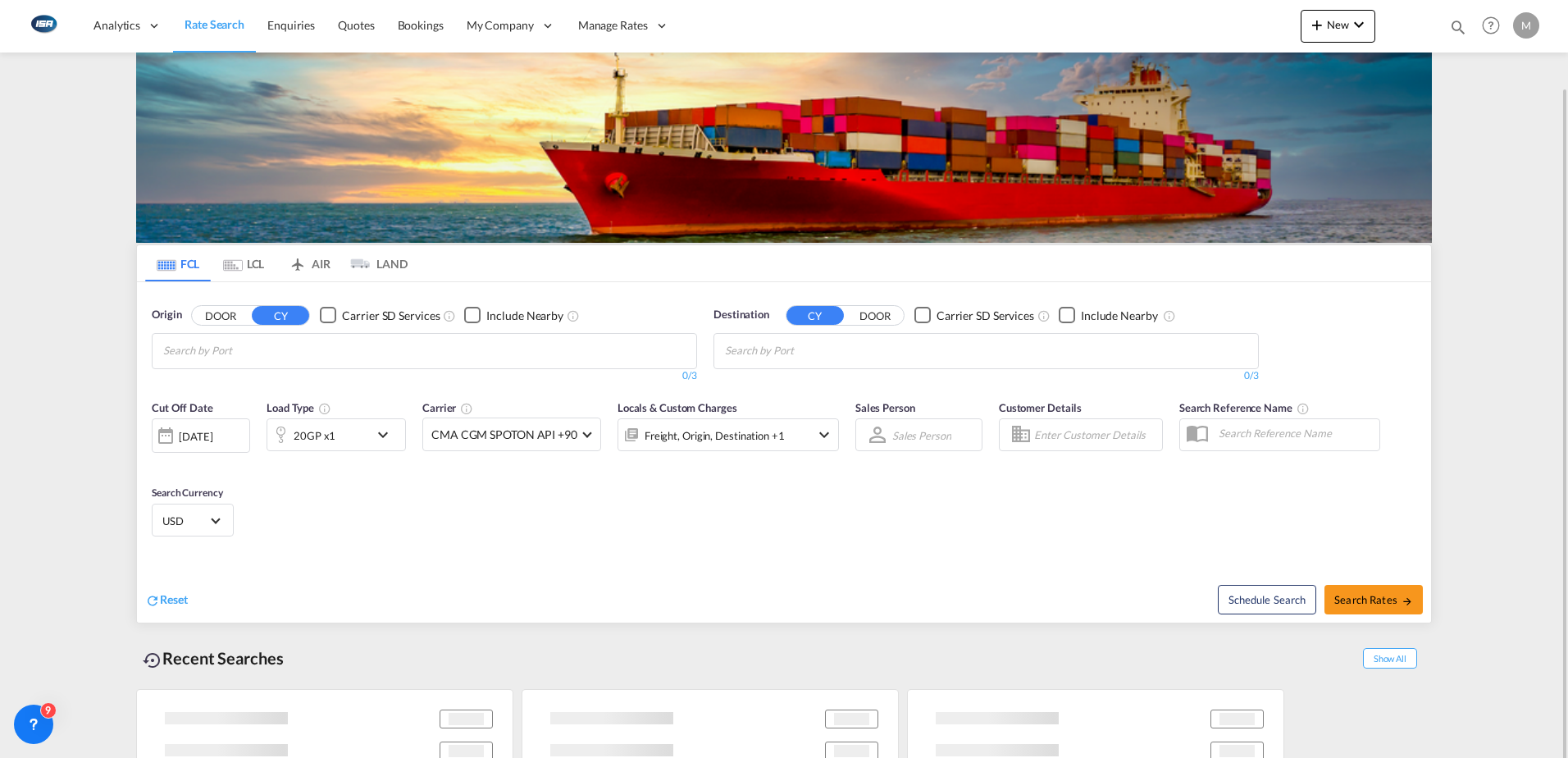
scroll to position [44, 0]
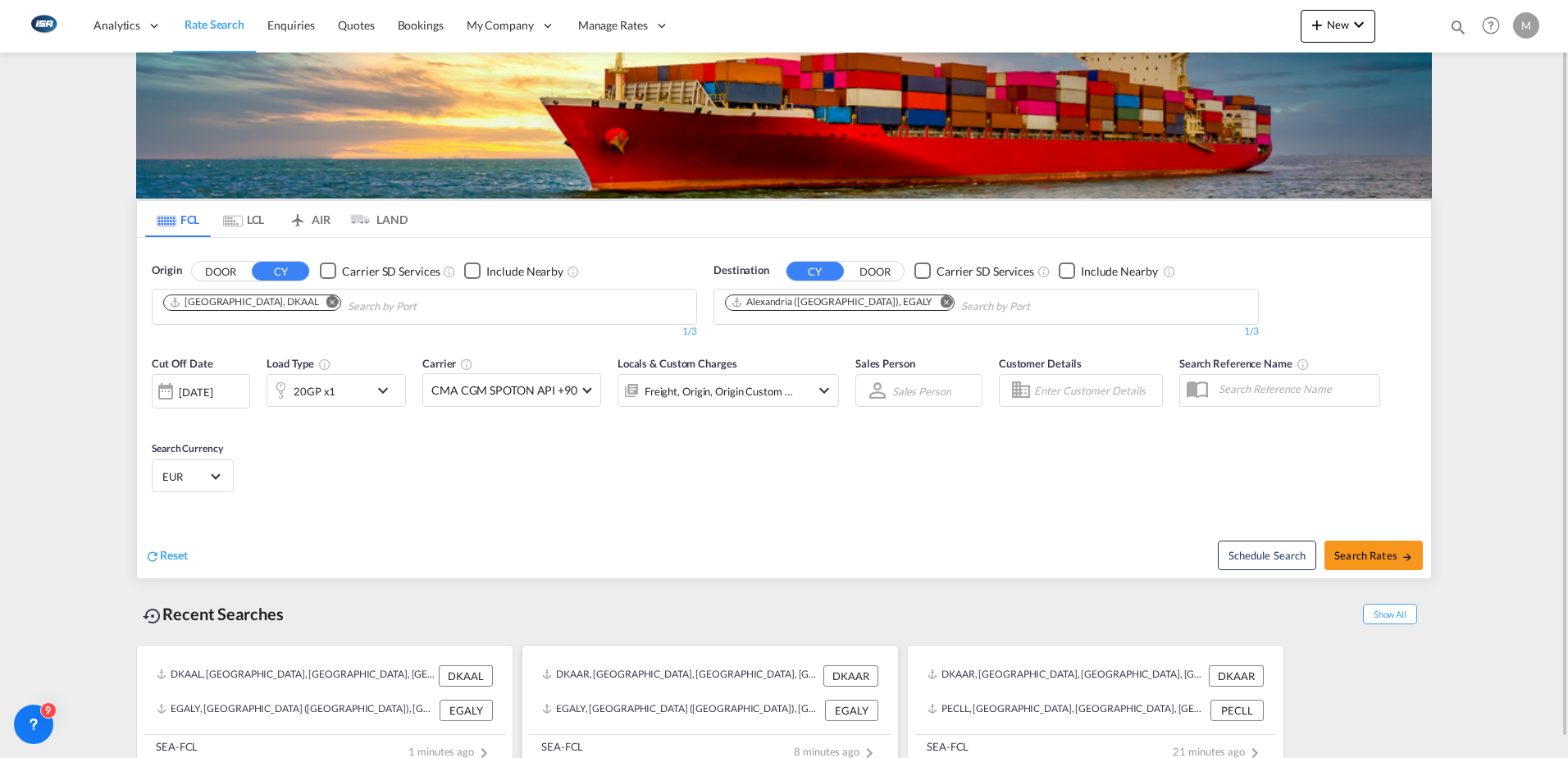
click at [696, 701] on div "EGALY, [GEOGRAPHIC_DATA] ([GEOGRAPHIC_DATA]), [GEOGRAPHIC_DATA], [GEOGRAPHIC_DA…" at bounding box center [680, 710] width 278 height 21
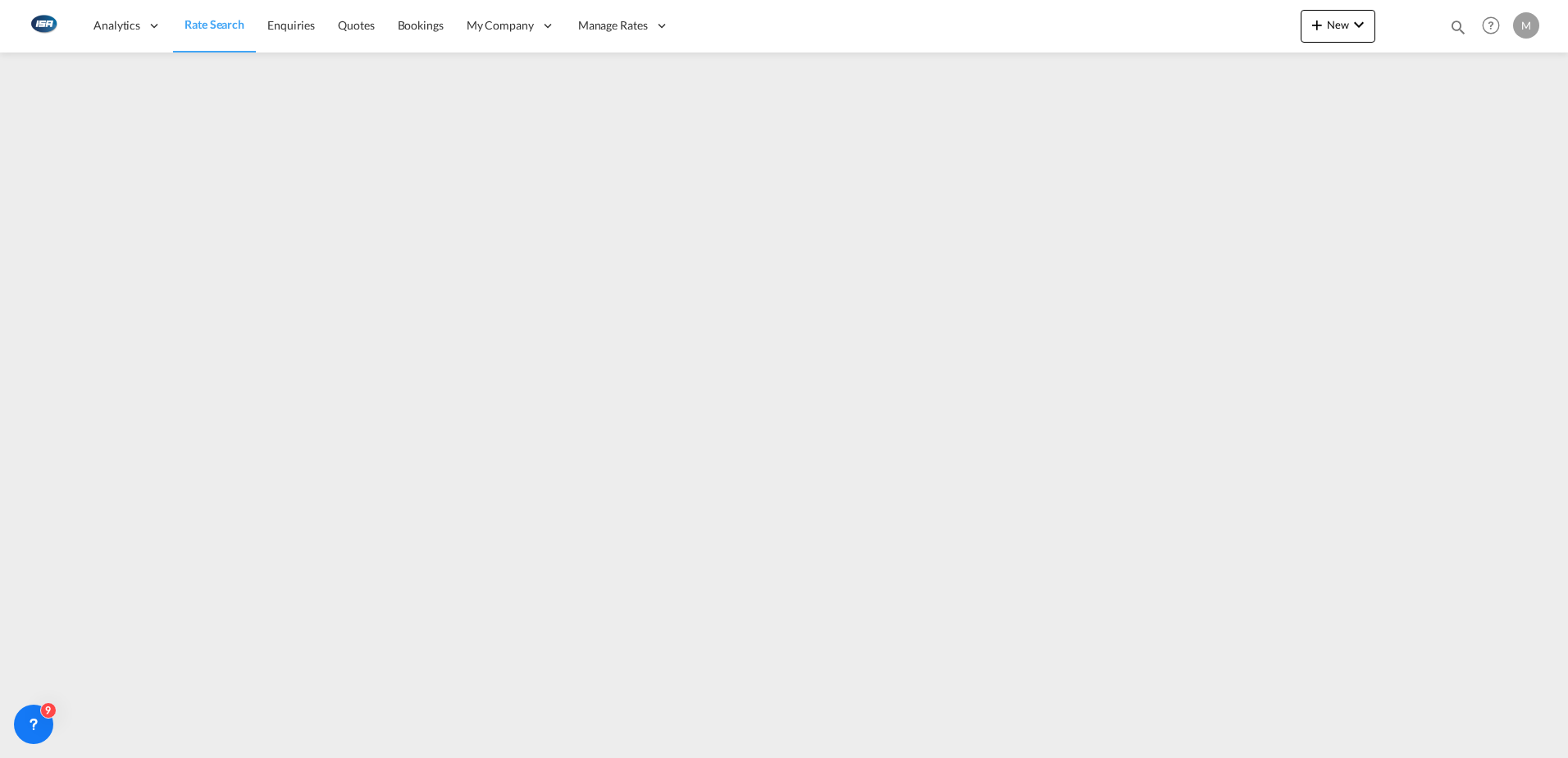
click at [197, 20] on span "Rate Search" at bounding box center [214, 24] width 60 height 14
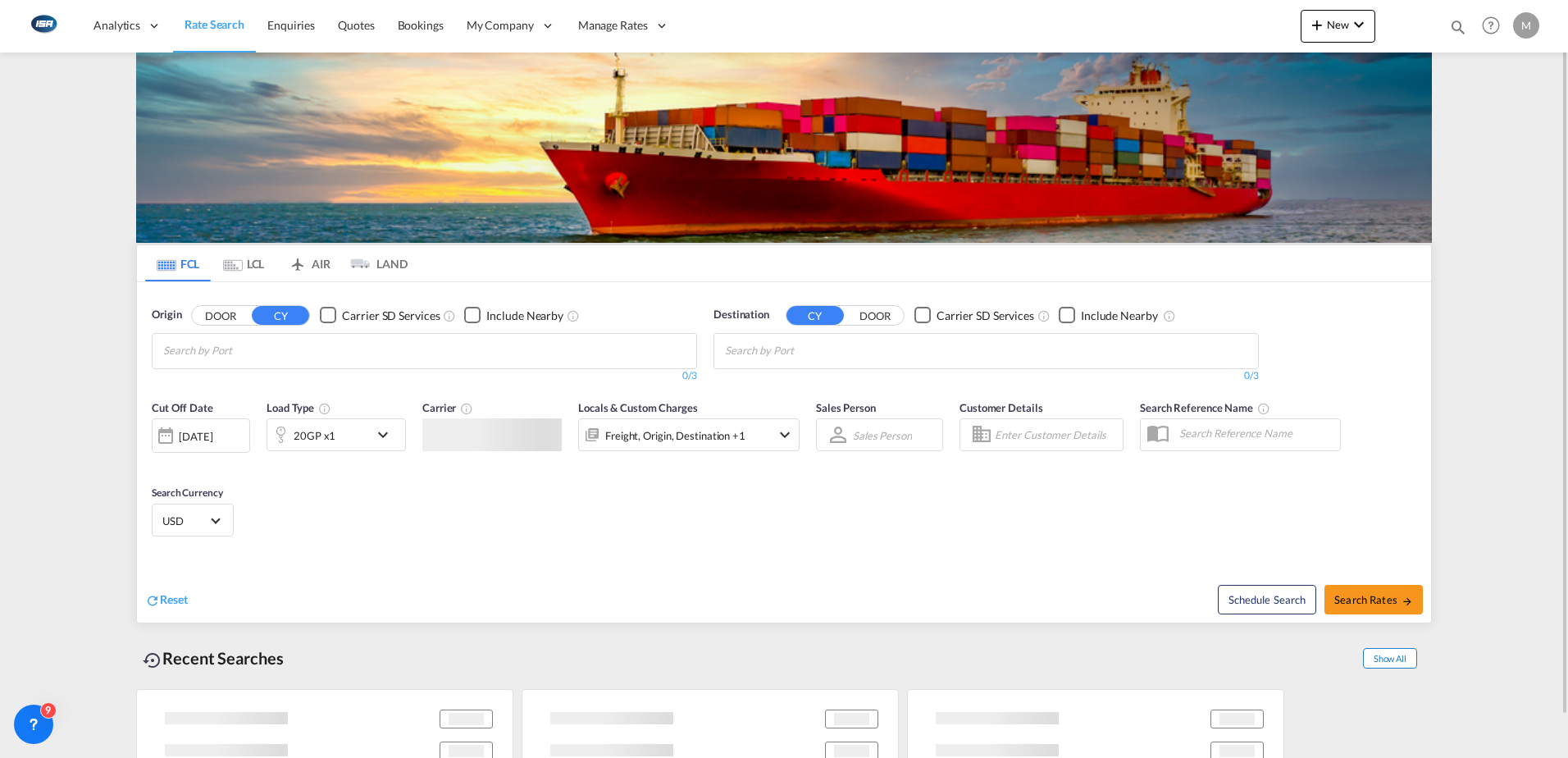
click at [1379, 661] on span "Show All" at bounding box center [1389, 658] width 55 height 20
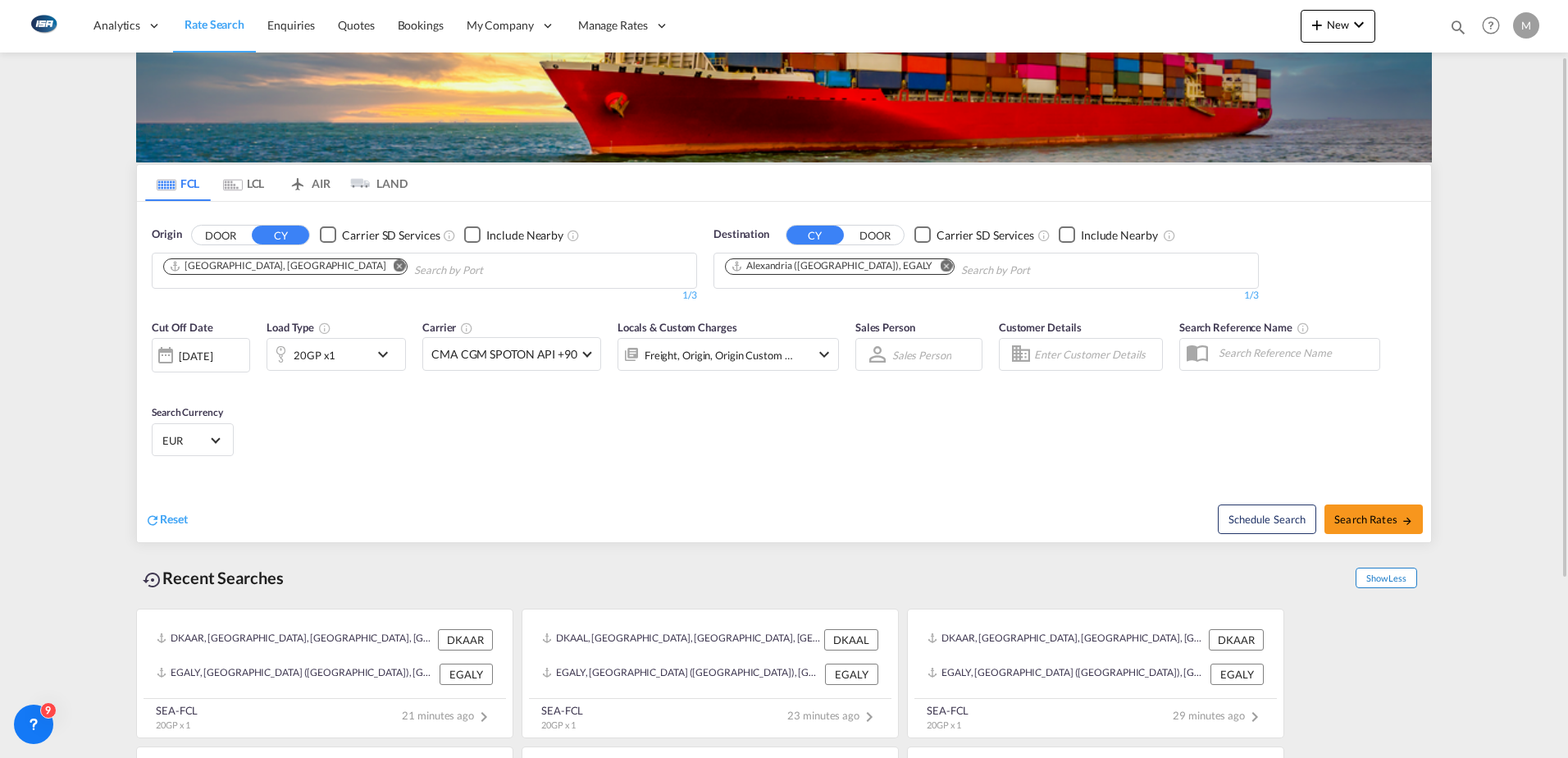
click at [1389, 572] on span "Show Less" at bounding box center [1386, 577] width 61 height 20
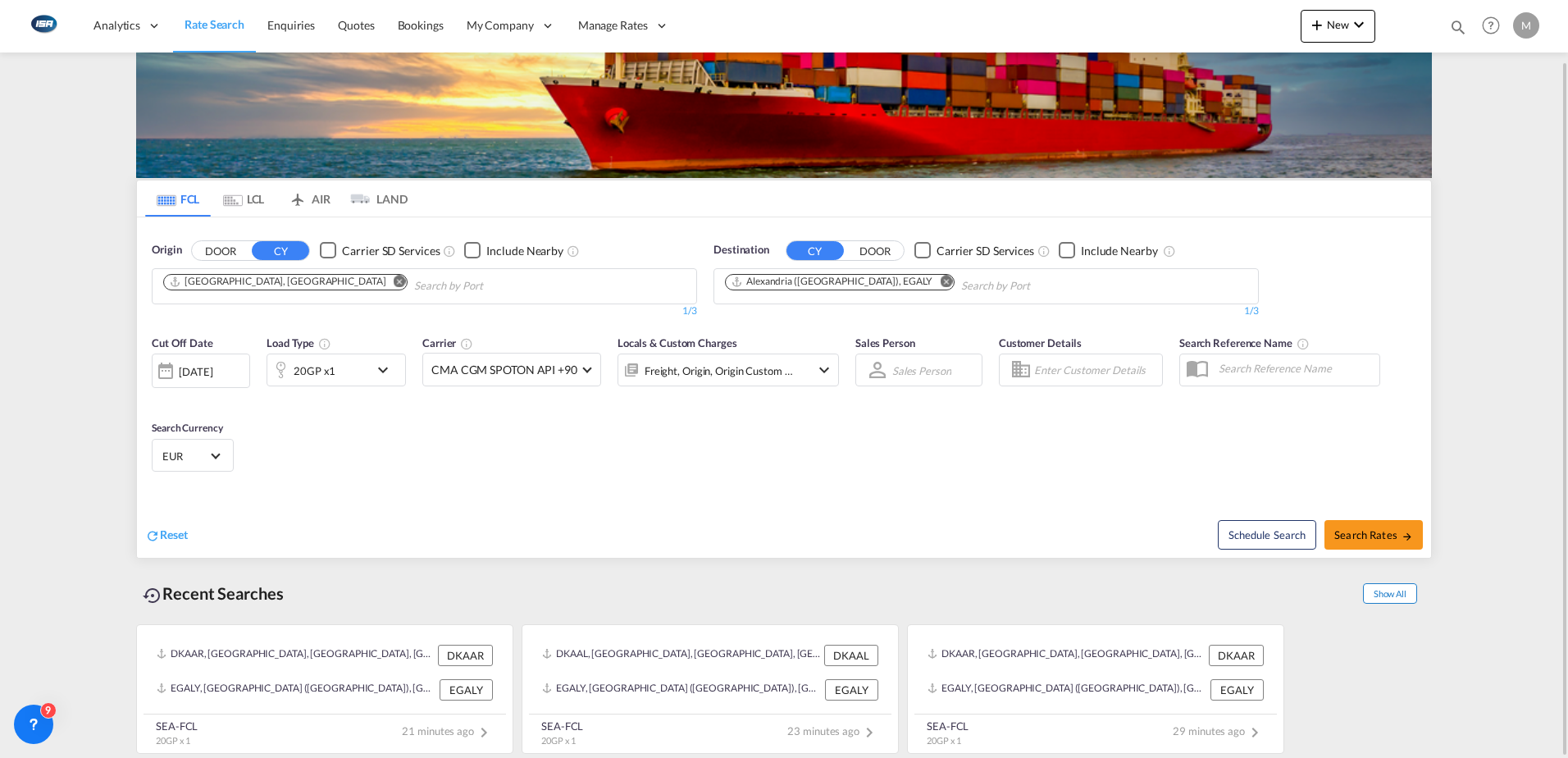
click at [1400, 593] on span "Show All" at bounding box center [1389, 592] width 55 height 20
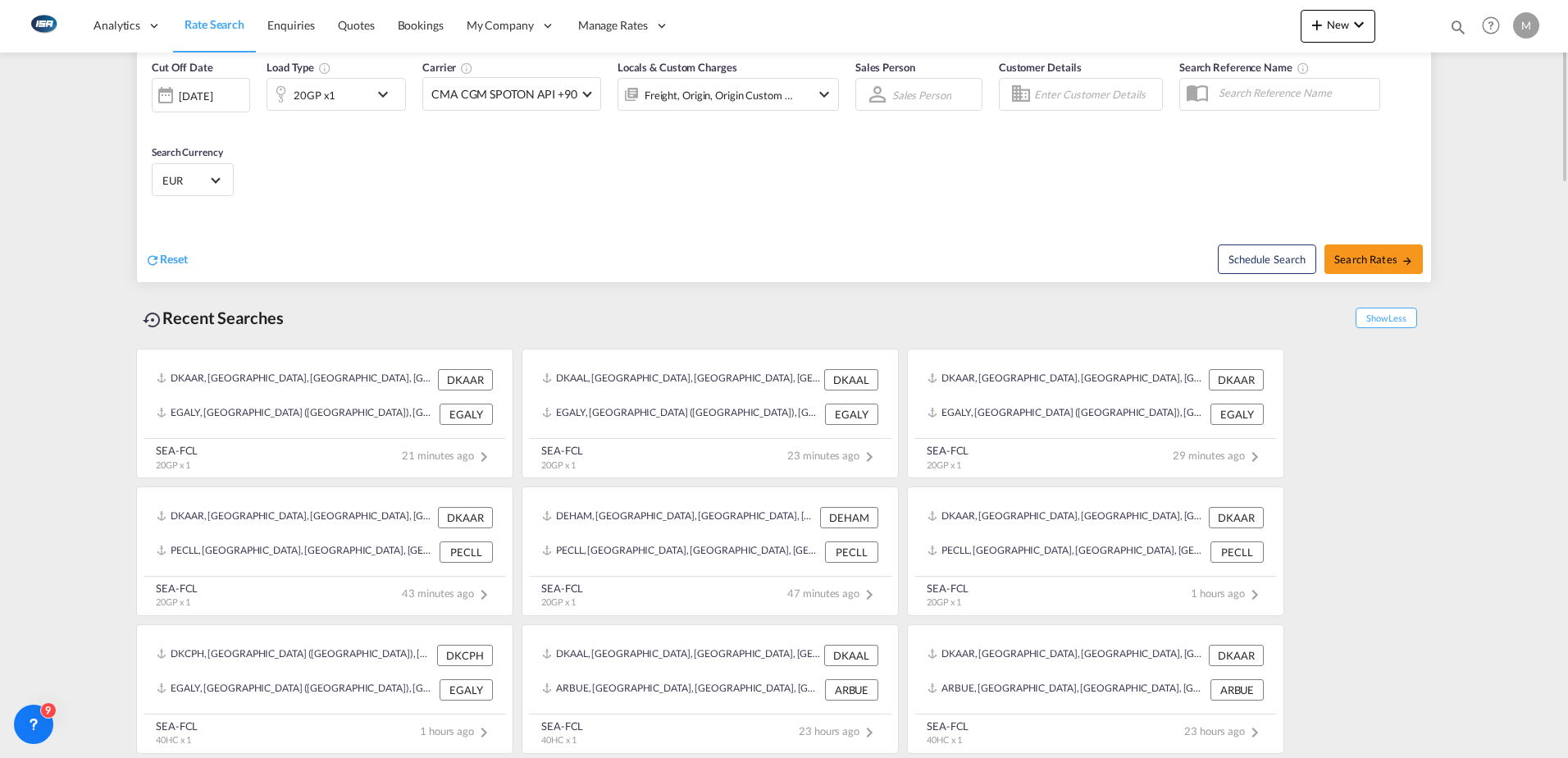
scroll to position [0, 0]
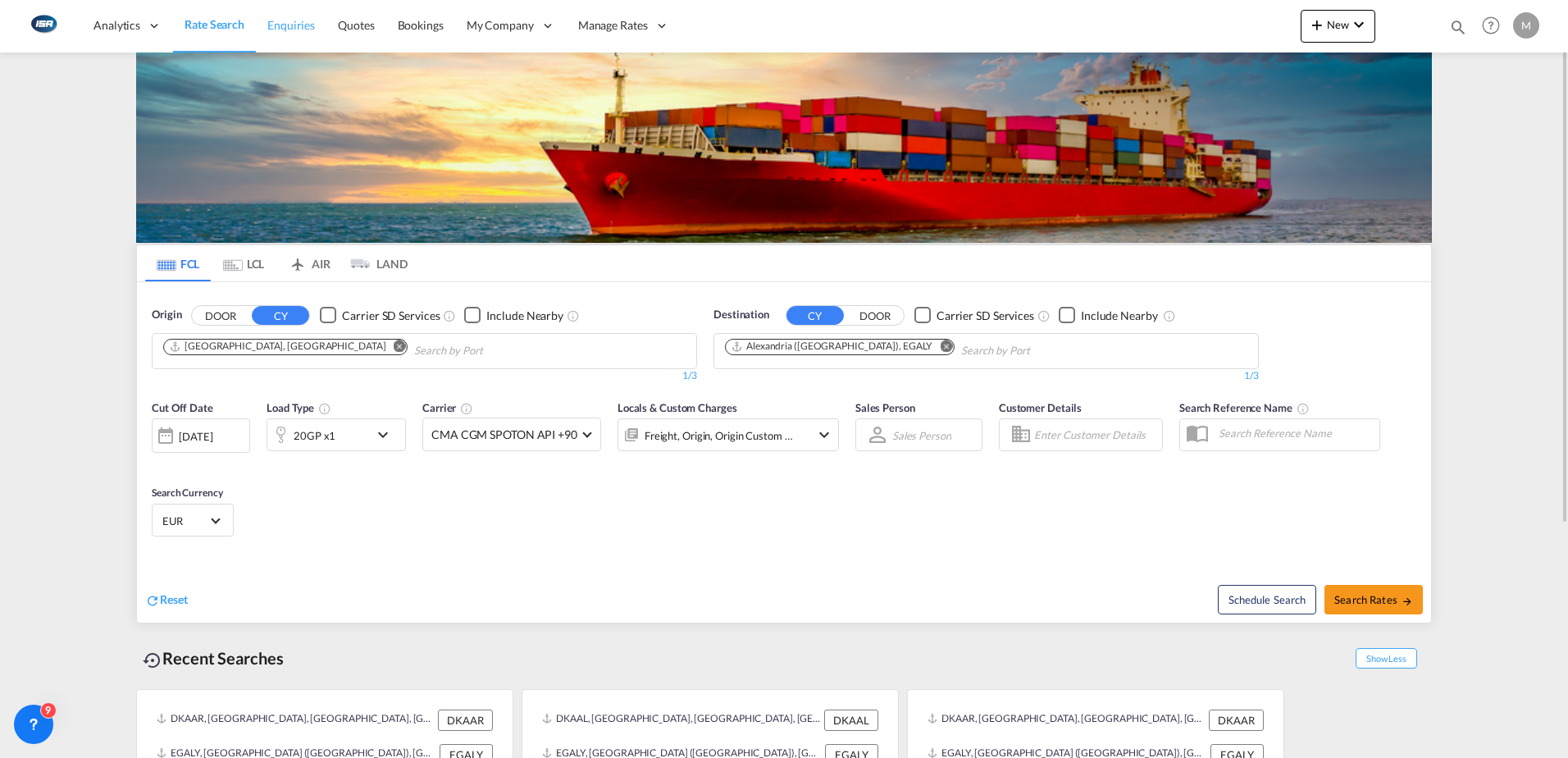
click at [284, 25] on span "Enquiries" at bounding box center [291, 25] width 48 height 14
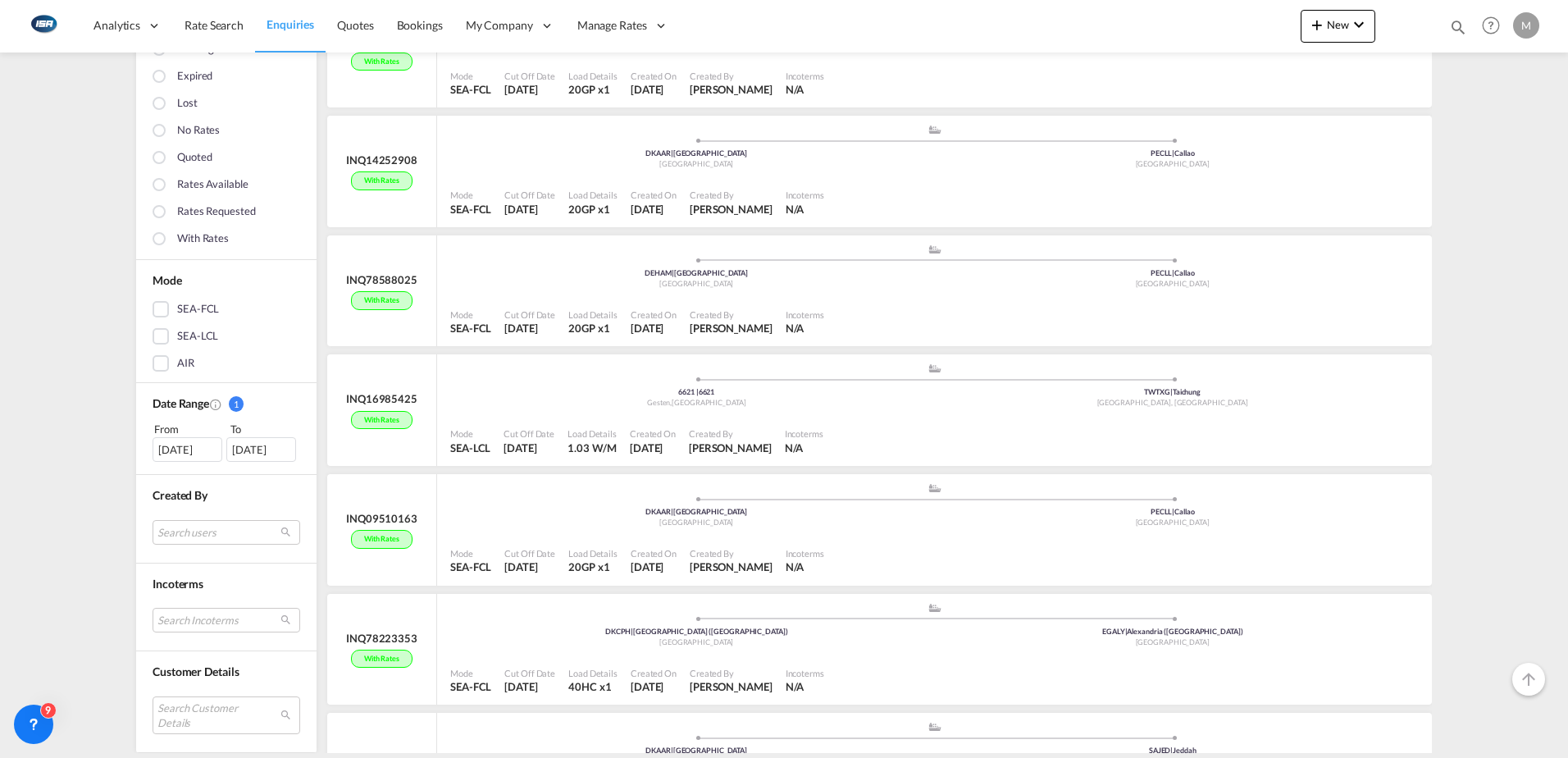
scroll to position [410, 0]
click at [207, 534] on md-select "Search users internal users internal_user [PERSON_NAME] [PERSON_NAME][EMAIL_ADD…" at bounding box center [226, 531] width 147 height 25
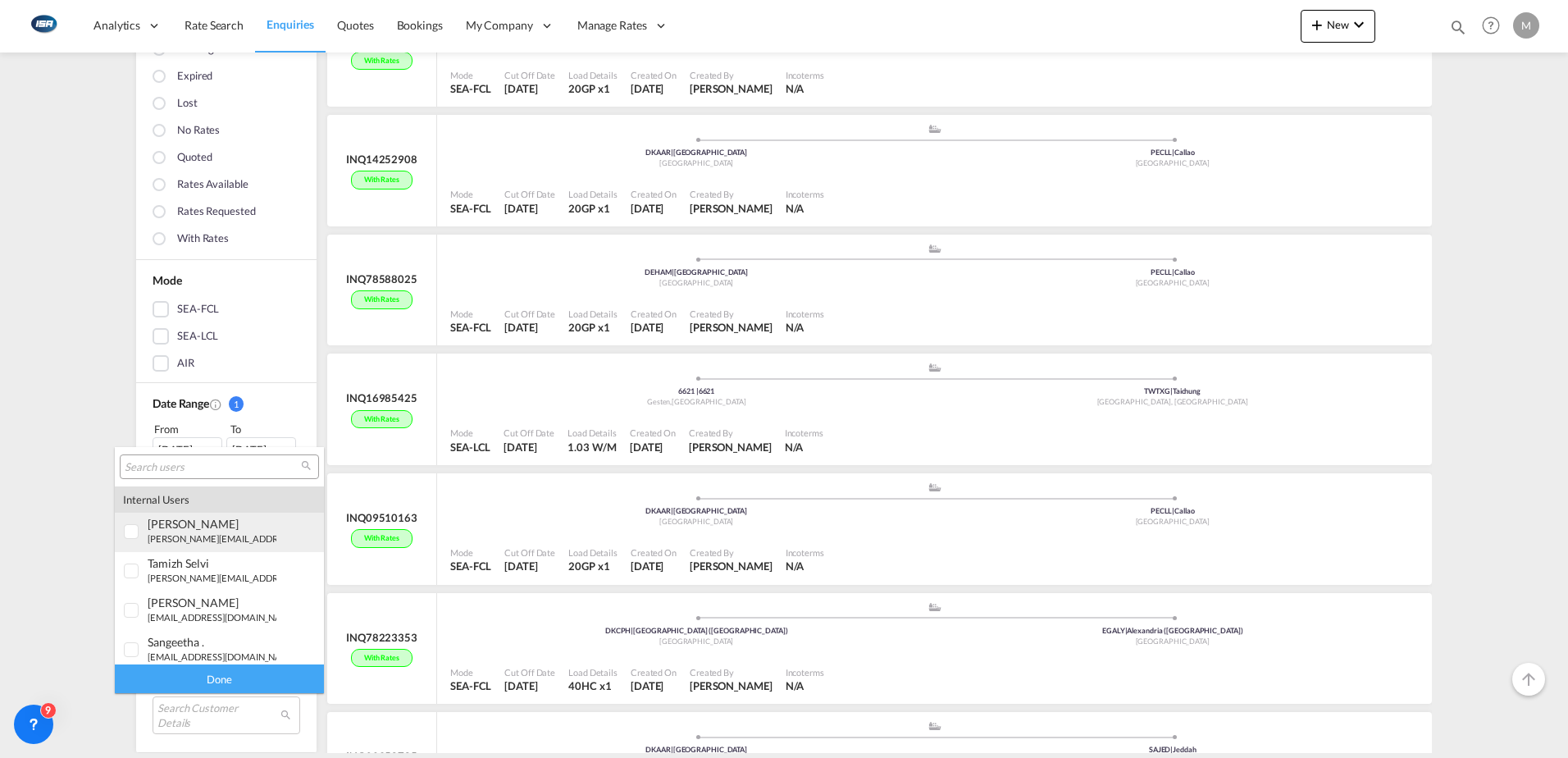
type md-option "[object Object]"
click at [258, 464] on input "search" at bounding box center [212, 467] width 176 height 14
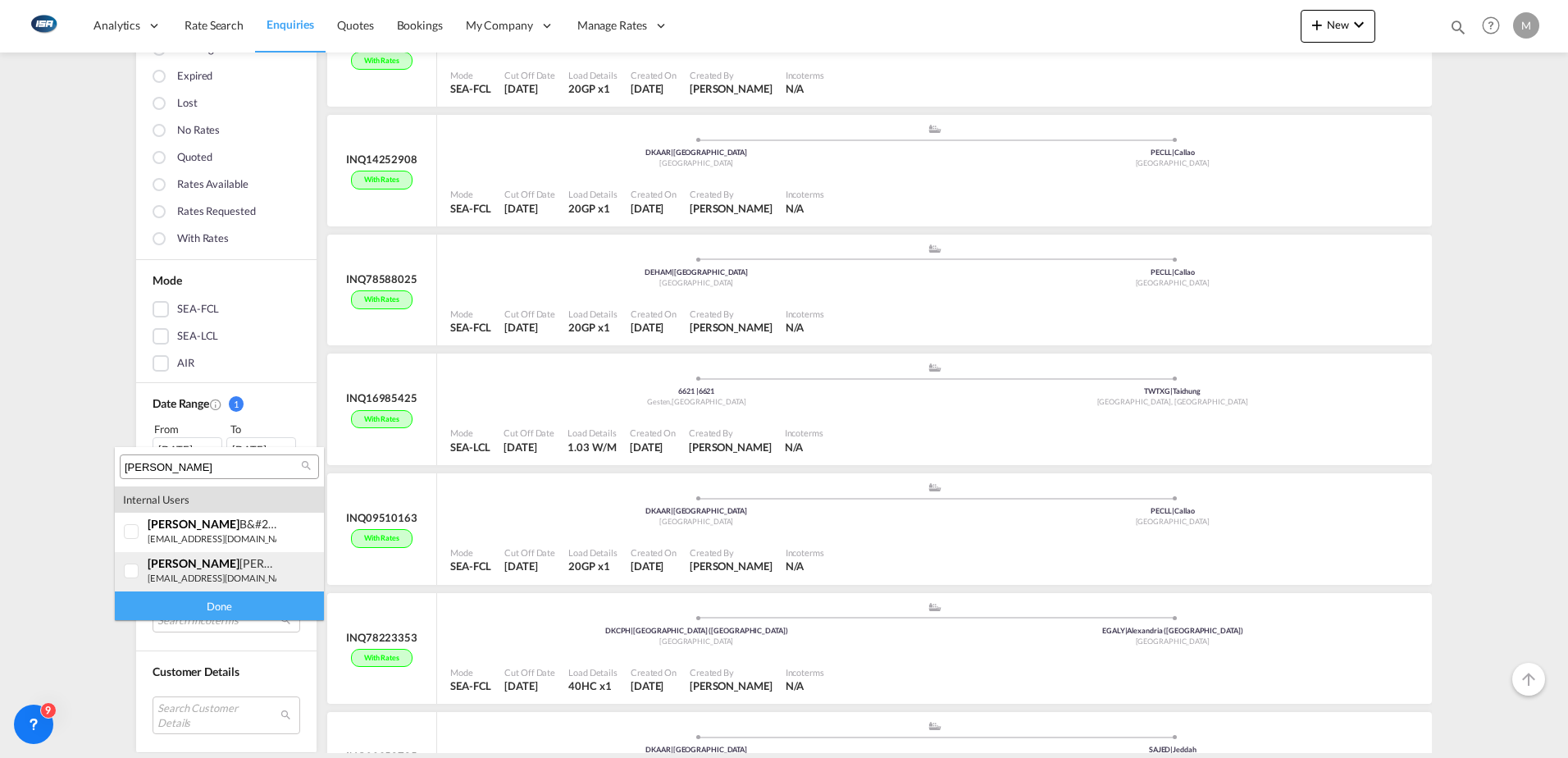
type input "[PERSON_NAME]"
click at [227, 574] on small "[EMAIL_ADDRESS][DOMAIN_NAME]" at bounding box center [222, 577] width 150 height 11
click at [214, 601] on div "Done" at bounding box center [219, 606] width 210 height 29
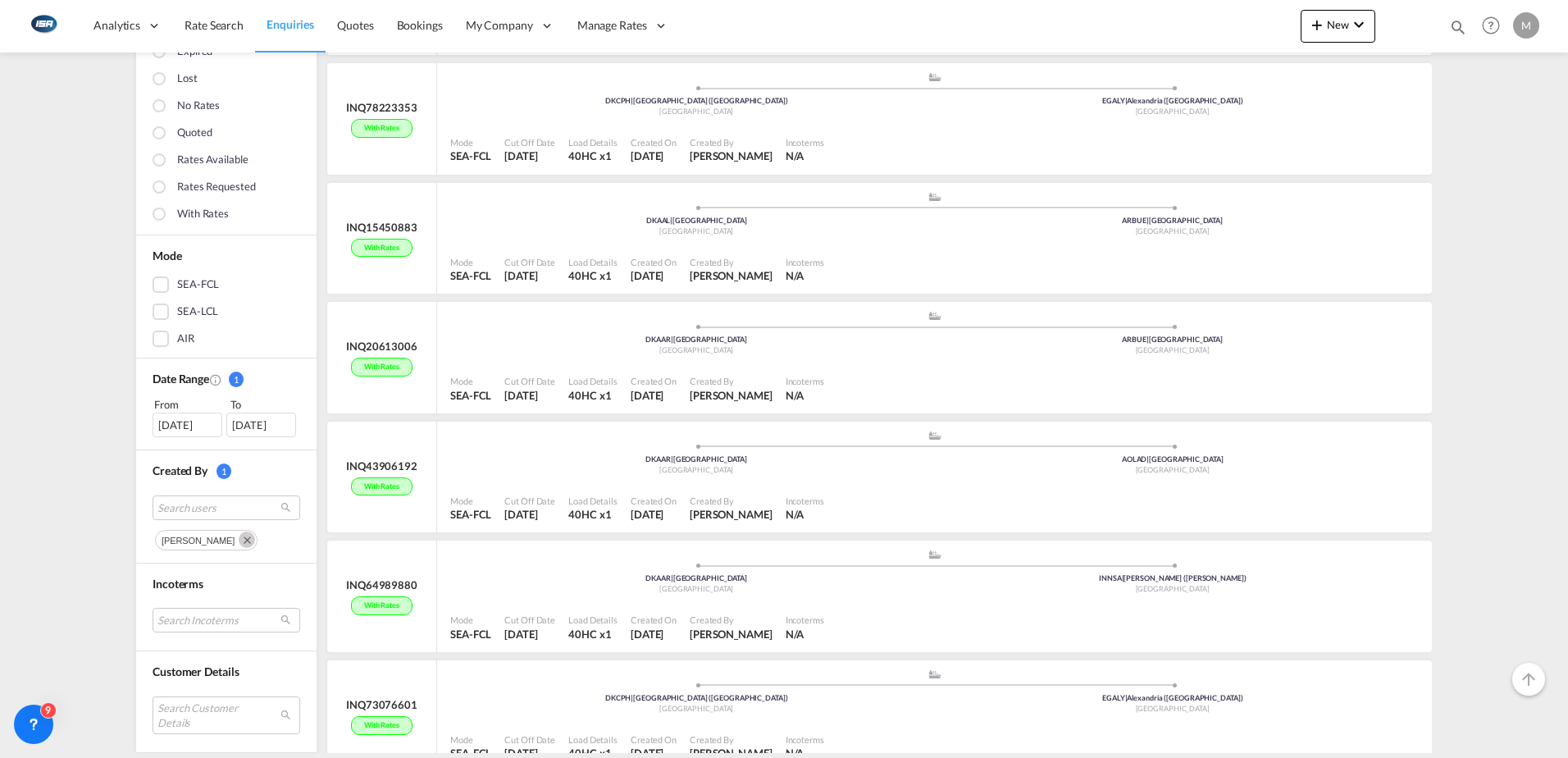
scroll to position [903, 0]
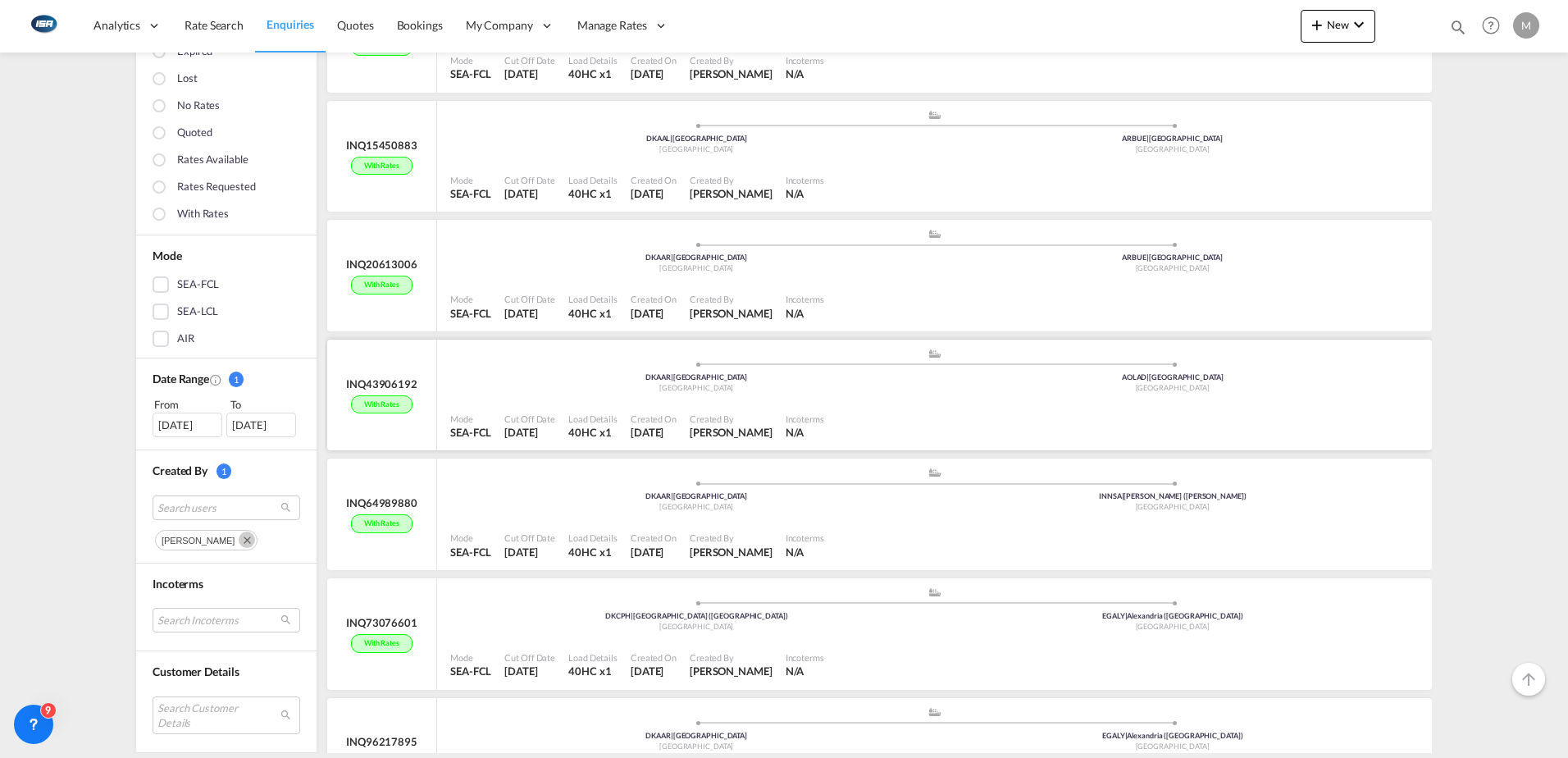
click at [766, 405] on div "Mode SEA-FCL Cut Off Date [DATE] Load Details 40HC x1 Created On [DATE] Created…" at bounding box center [935, 426] width 995 height 50
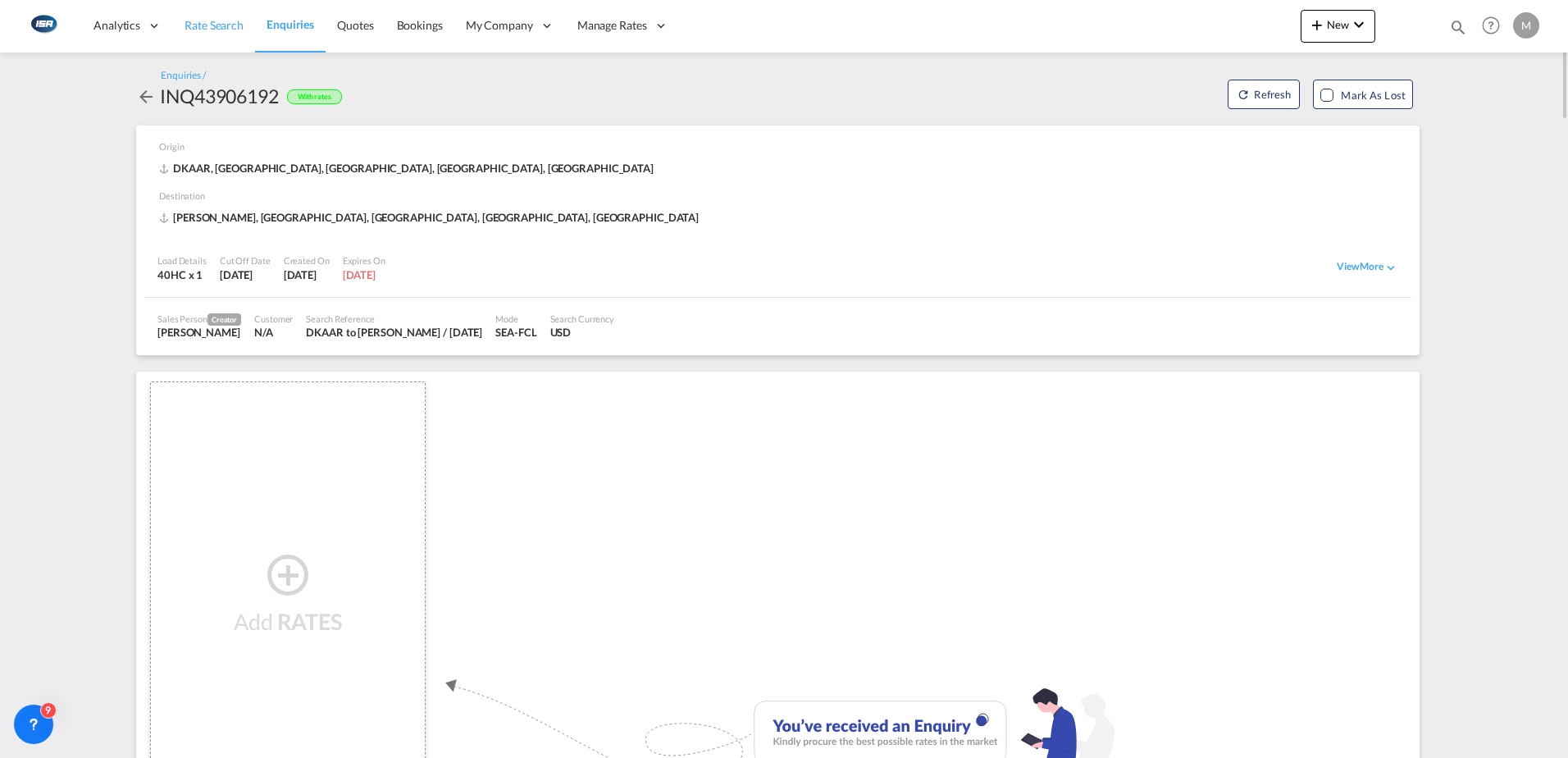
click at [220, 26] on span "Rate Search" at bounding box center [214, 25] width 59 height 14
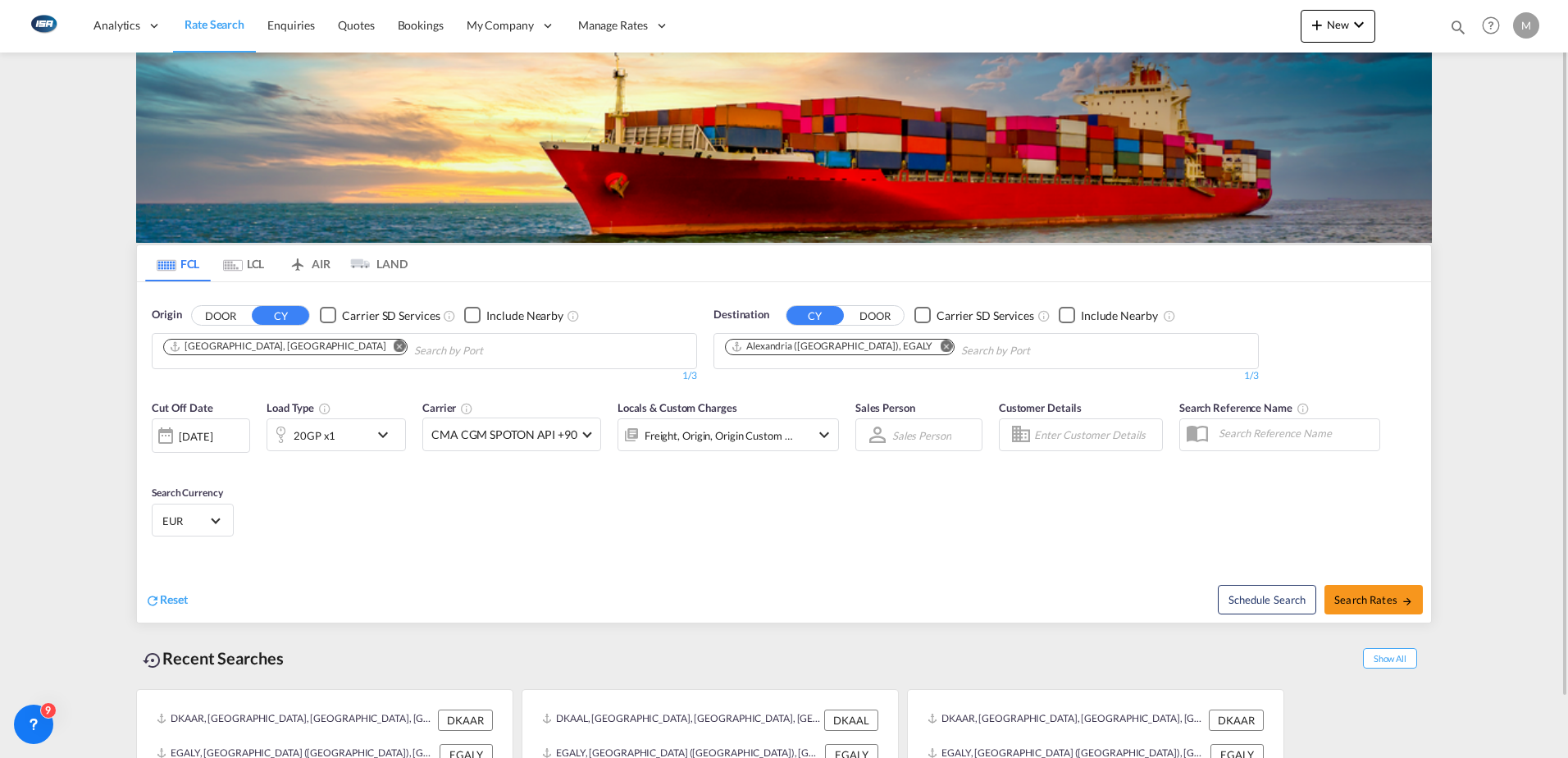
click at [414, 351] on input "Chips input." at bounding box center [492, 350] width 156 height 26
click at [393, 348] on md-icon "Remove" at bounding box center [399, 346] width 12 height 12
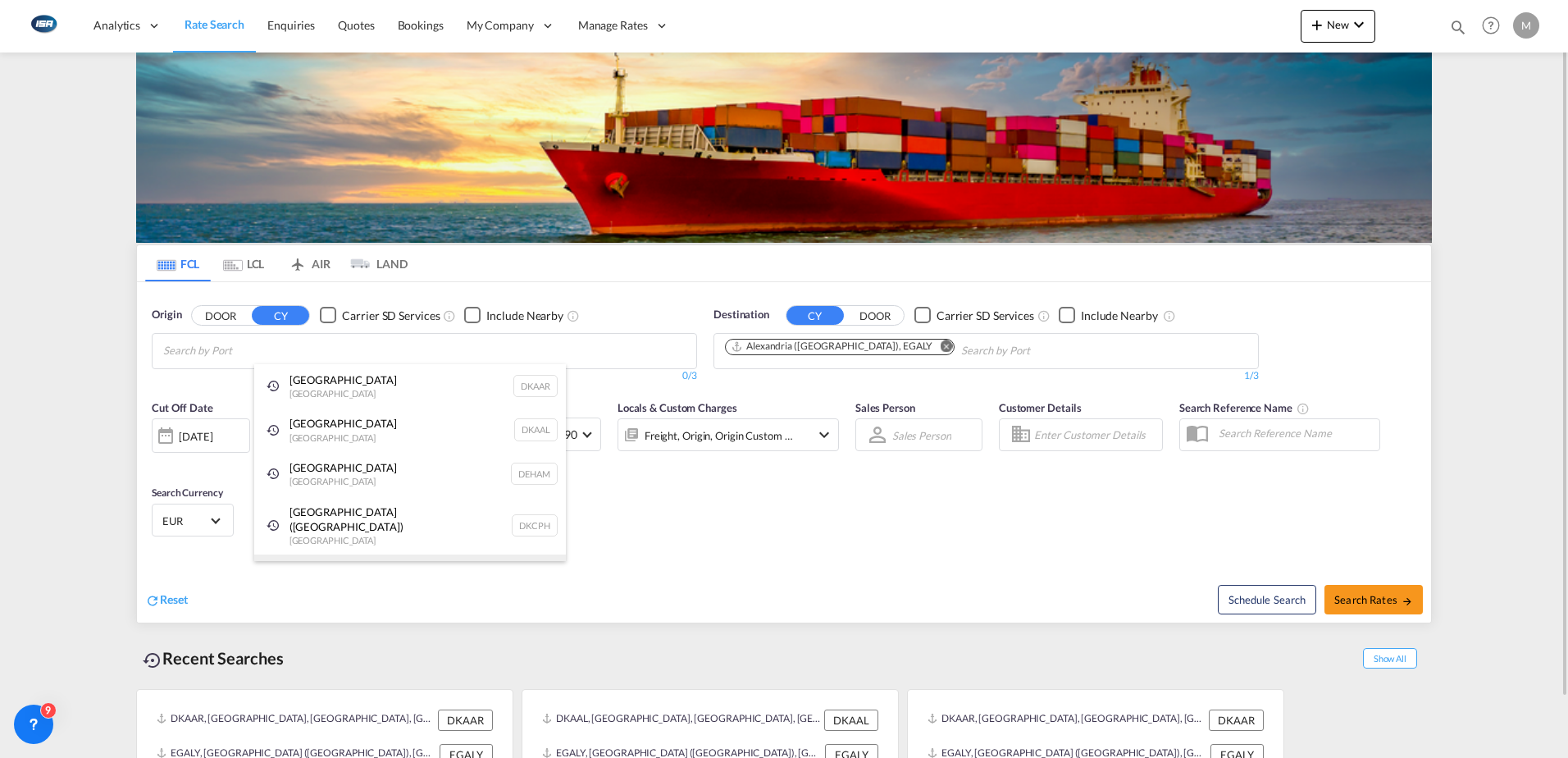
click at [314, 554] on div "Fredericia [GEOGRAPHIC_DATA] DKFRC" at bounding box center [410, 576] width 312 height 44
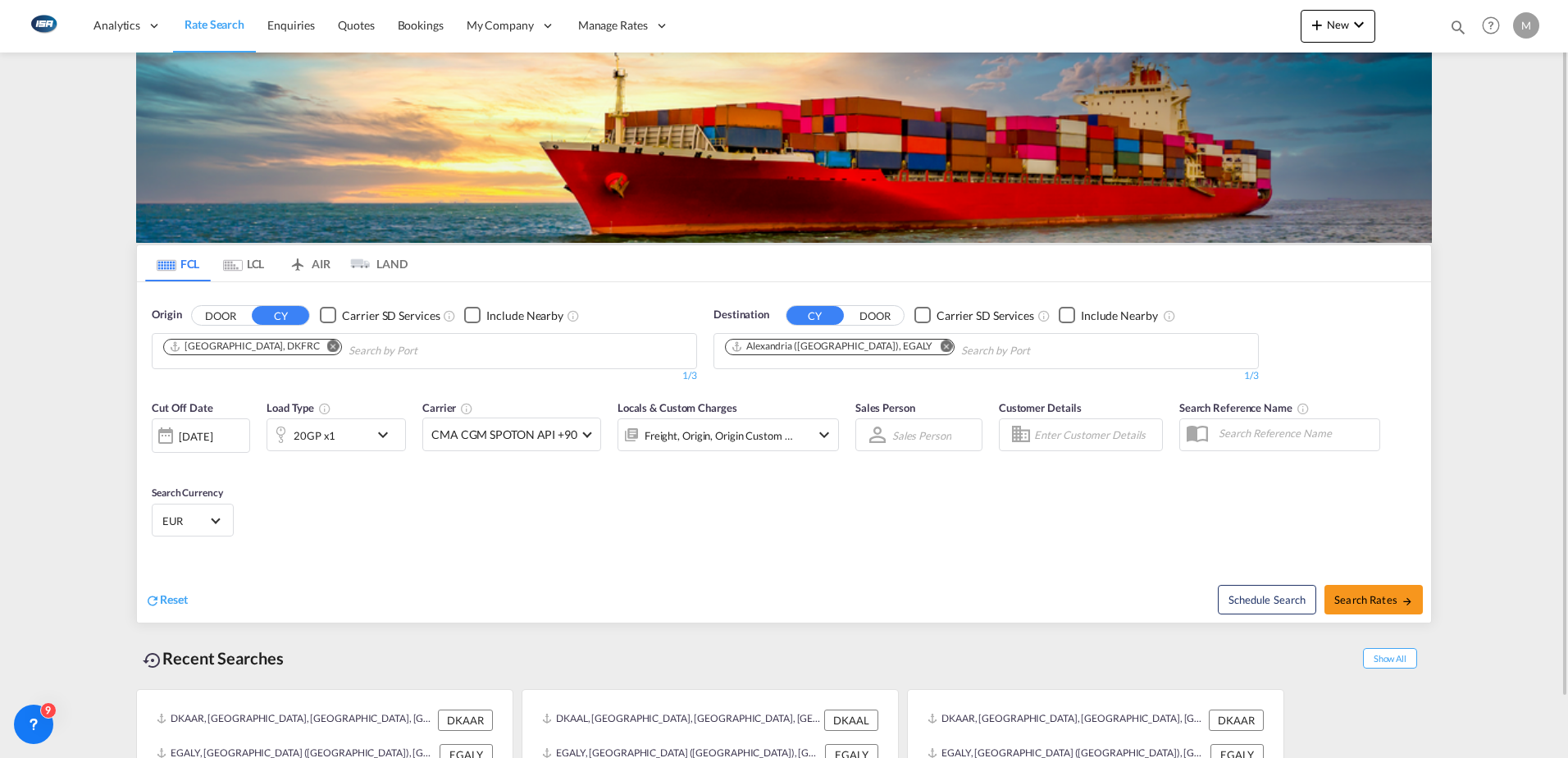
click at [939, 346] on md-icon "Remove" at bounding box center [945, 346] width 12 height 12
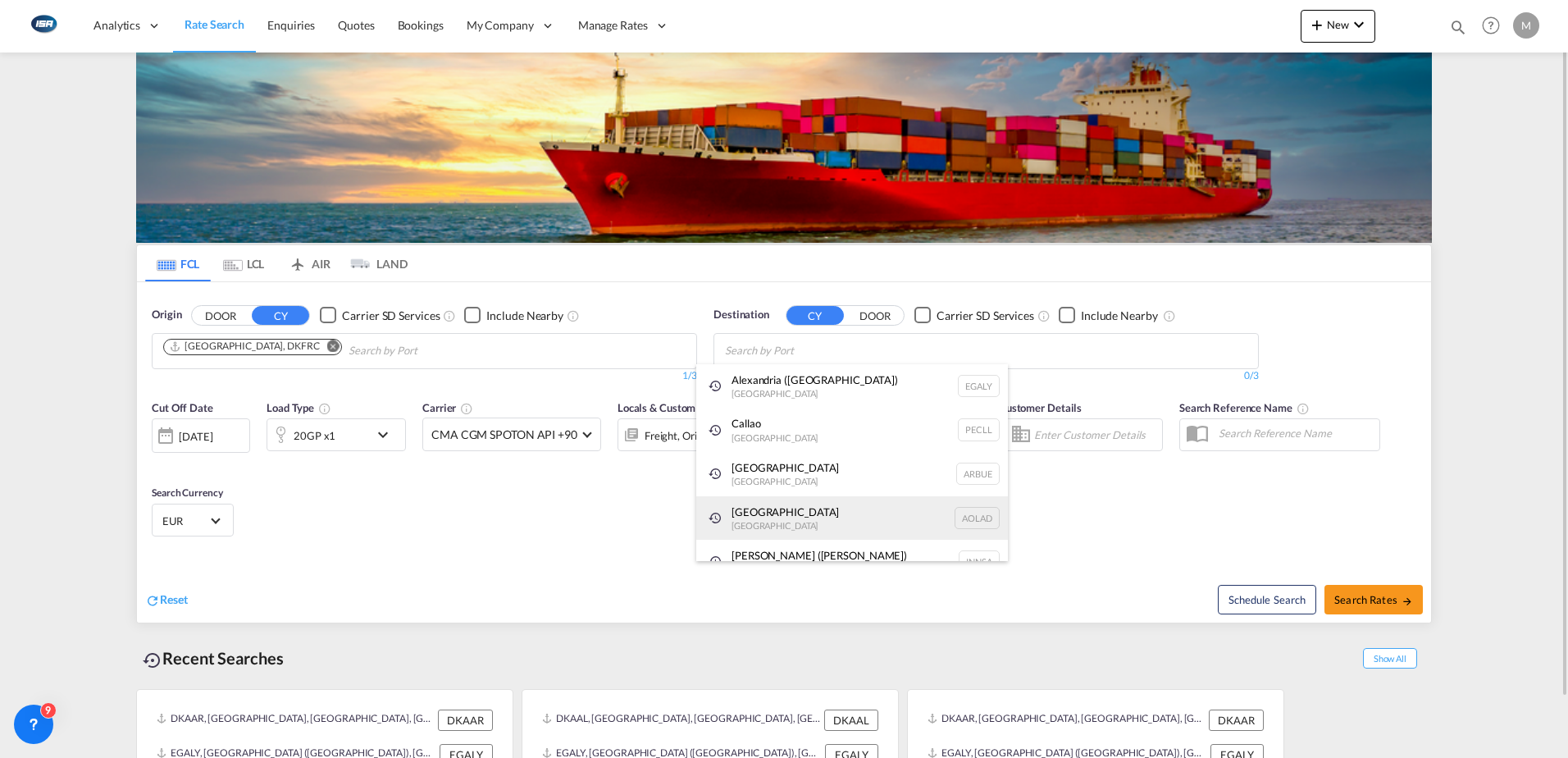
click at [755, 510] on div "Luanda [GEOGRAPHIC_DATA] [PERSON_NAME]" at bounding box center [852, 518] width 312 height 44
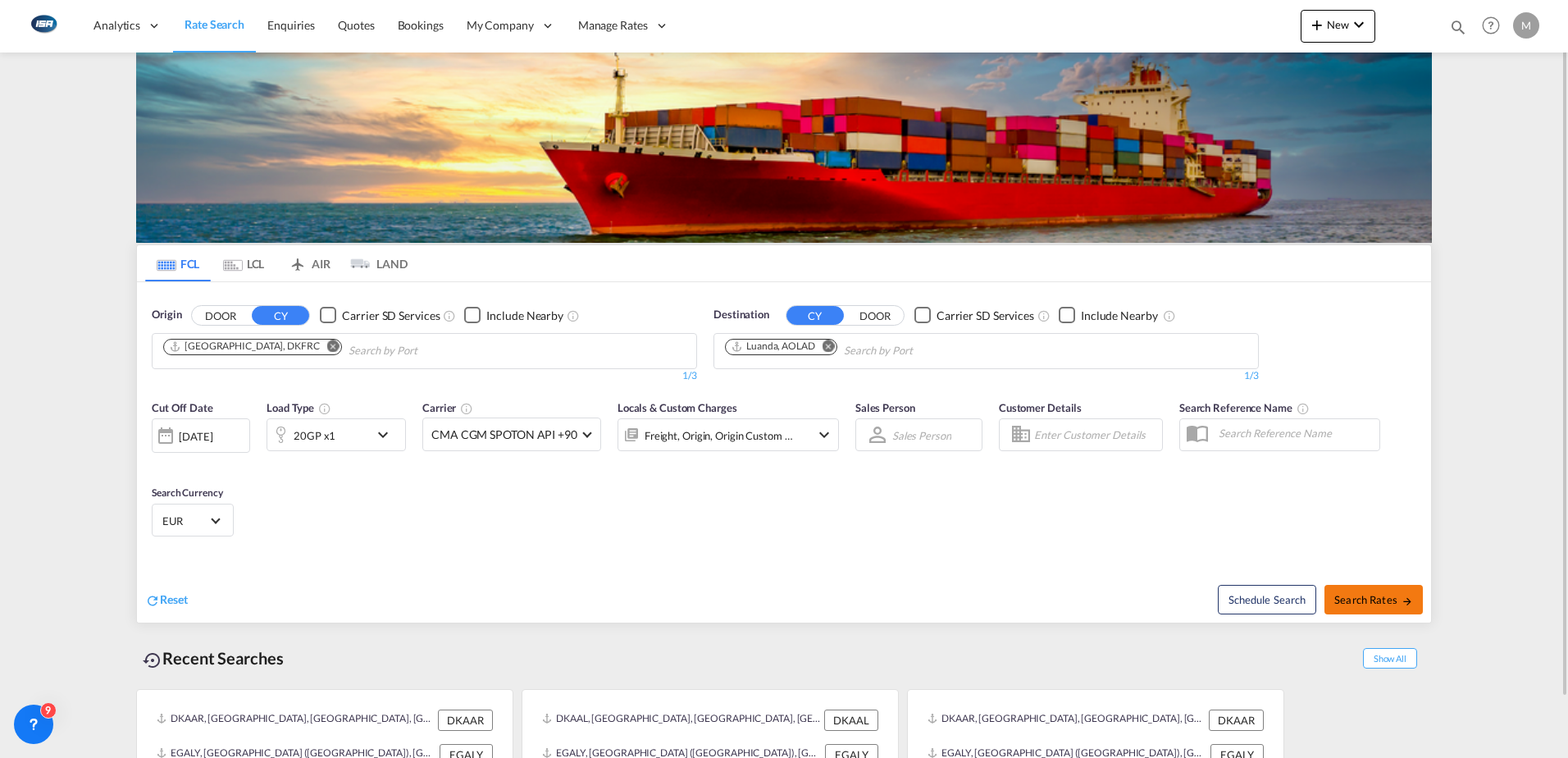
click at [1395, 595] on span "Search Rates" at bounding box center [1373, 600] width 78 height 13
type input "DKFRC to [PERSON_NAME] / [DATE]"
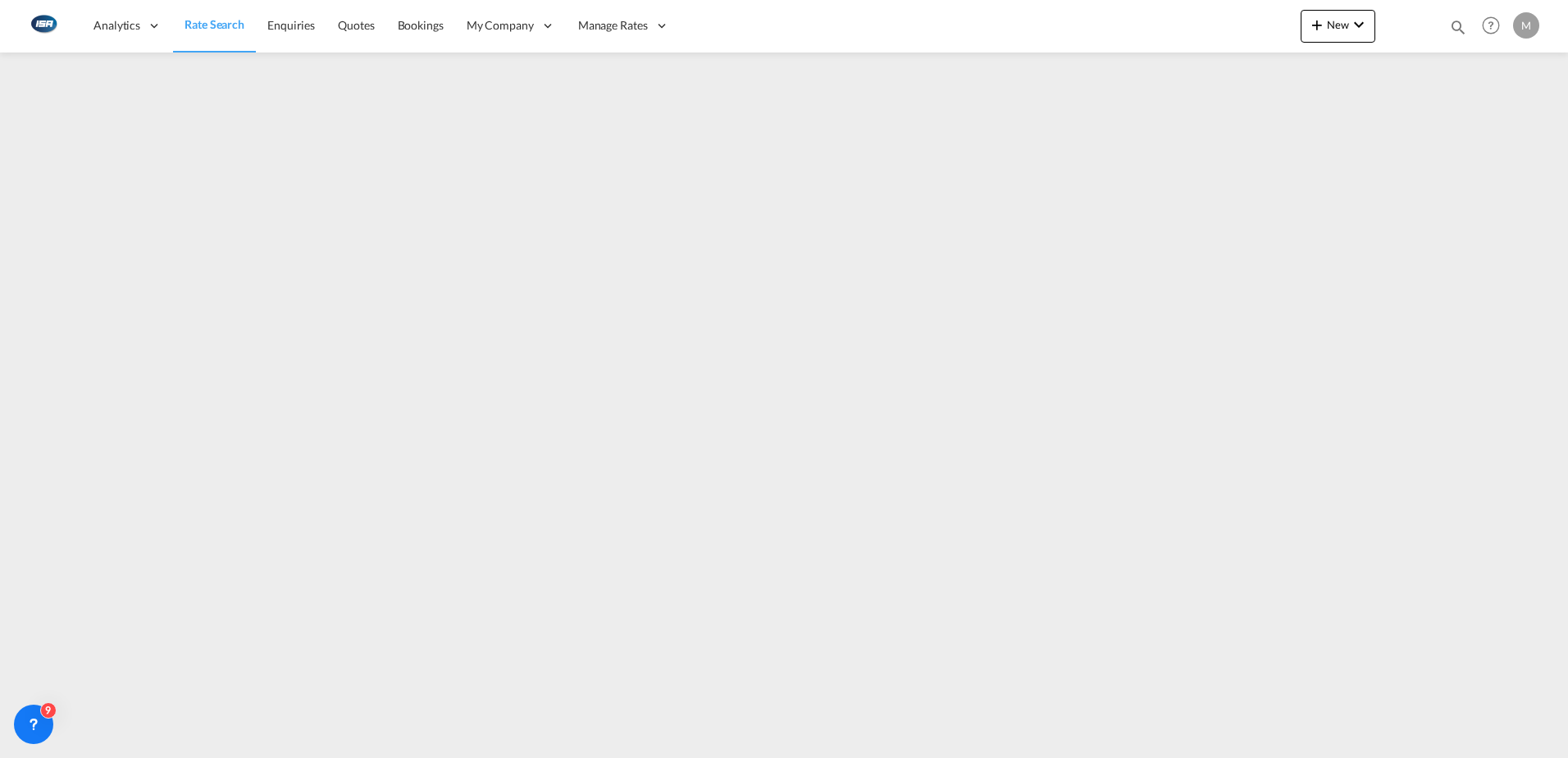
click at [204, 21] on span "Rate Search" at bounding box center [214, 24] width 60 height 14
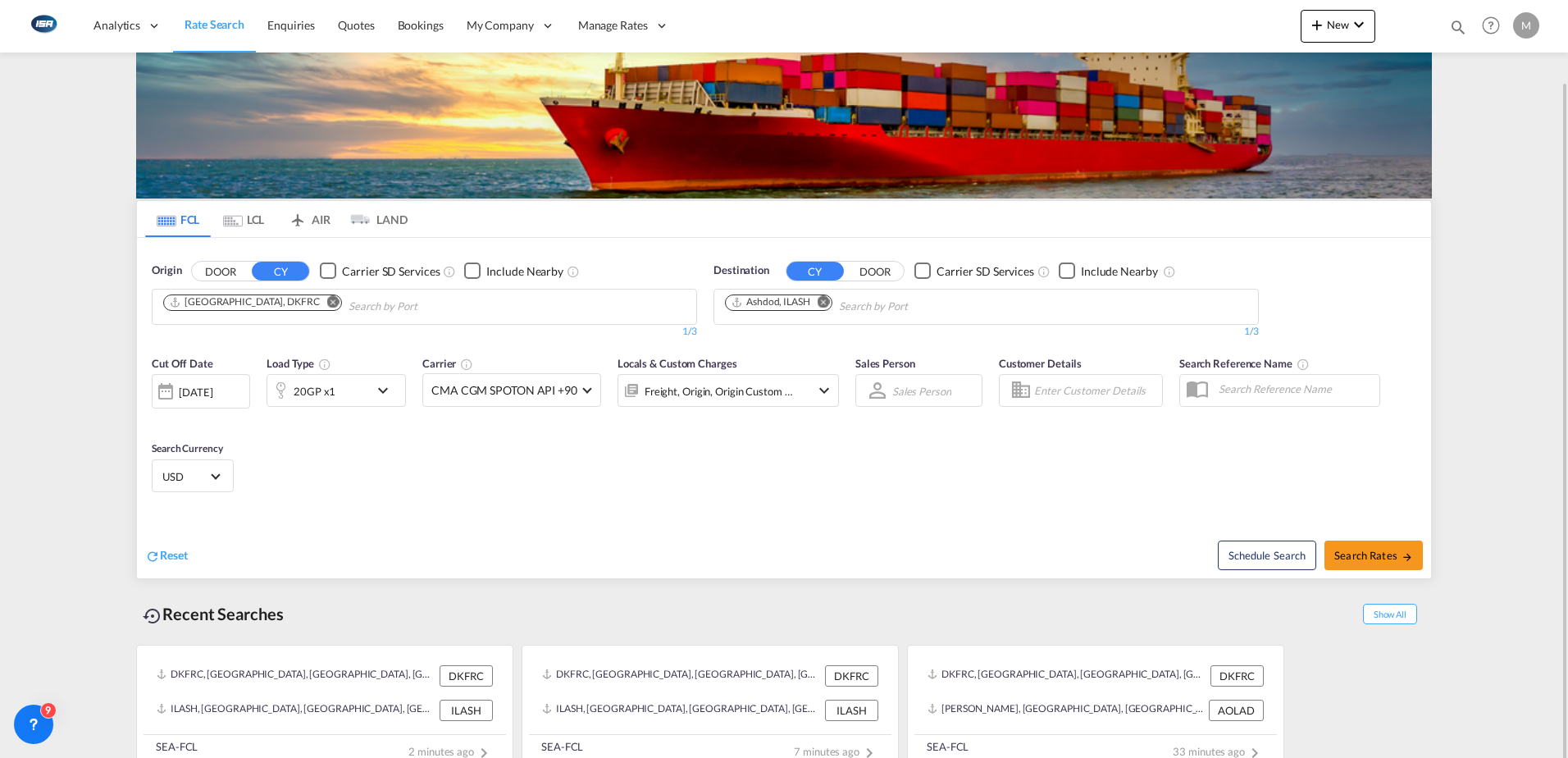
scroll to position [65, 0]
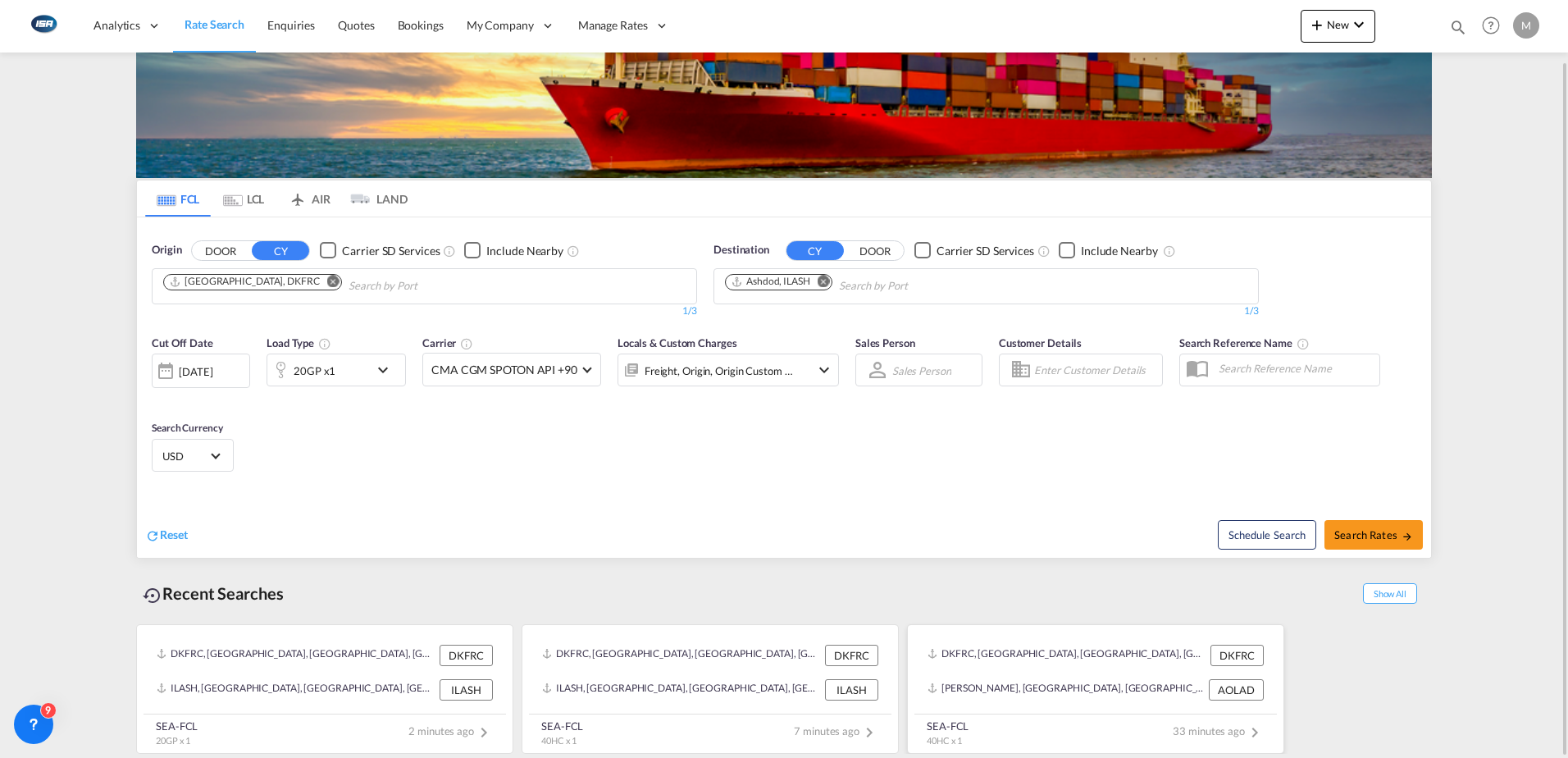
click at [1024, 692] on div "[PERSON_NAME], [GEOGRAPHIC_DATA], [GEOGRAPHIC_DATA], [GEOGRAPHIC_DATA], [GEOGRA…" at bounding box center [1066, 690] width 277 height 21
